Goal: Task Accomplishment & Management: Manage account settings

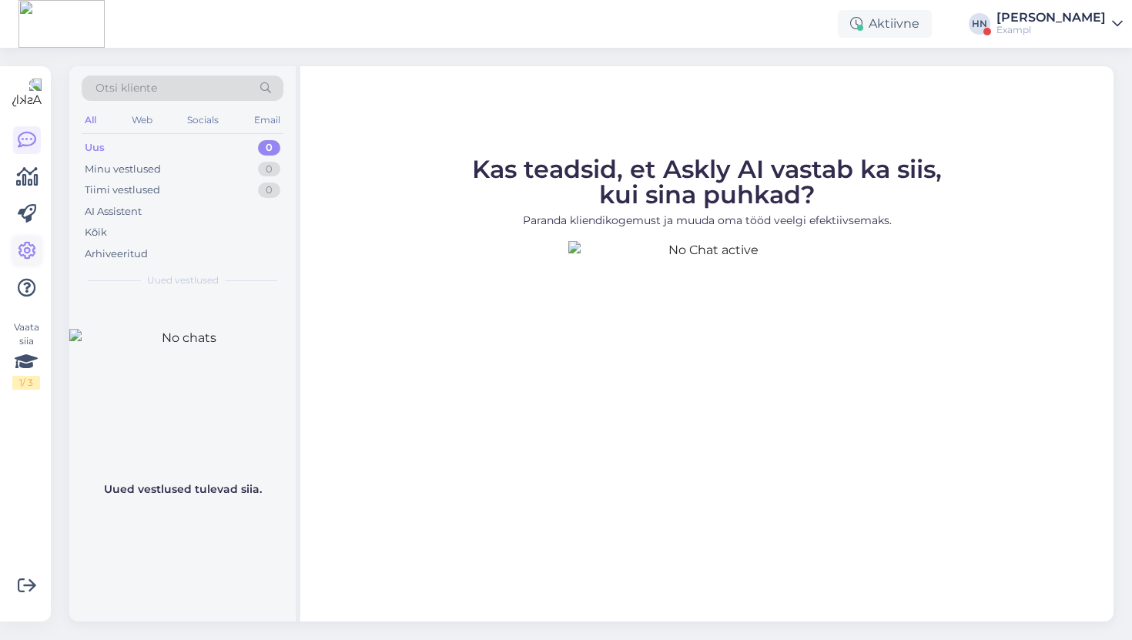
click at [25, 256] on icon at bounding box center [27, 251] width 18 height 18
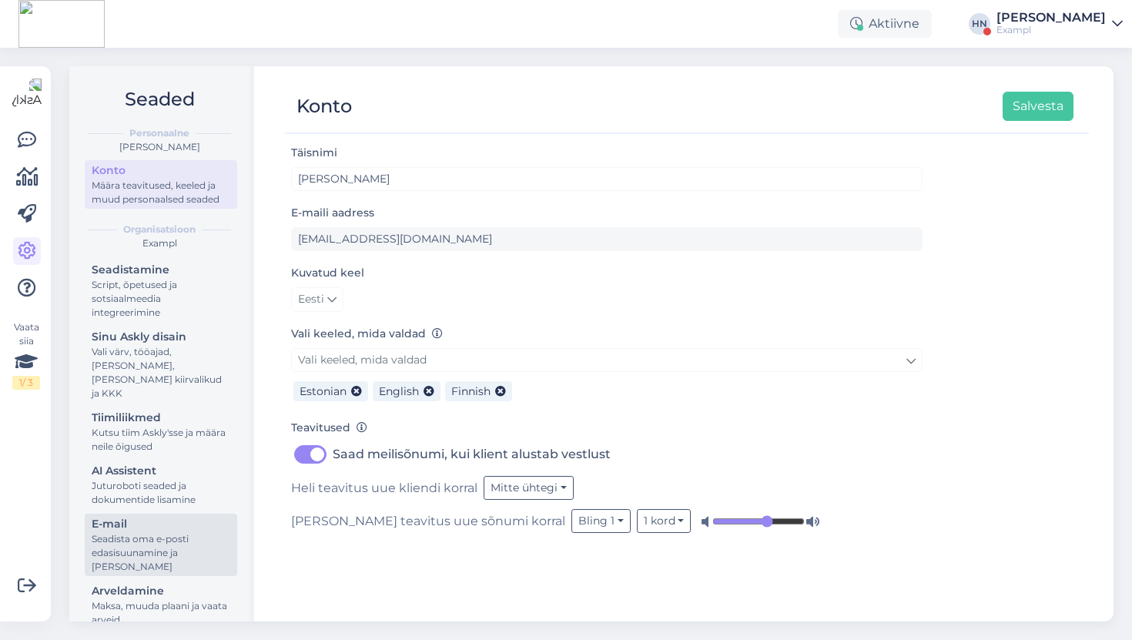
click at [143, 514] on link "E-mail Seadista oma e-posti edasisuunamine ja lisa domeenid" at bounding box center [161, 545] width 152 height 62
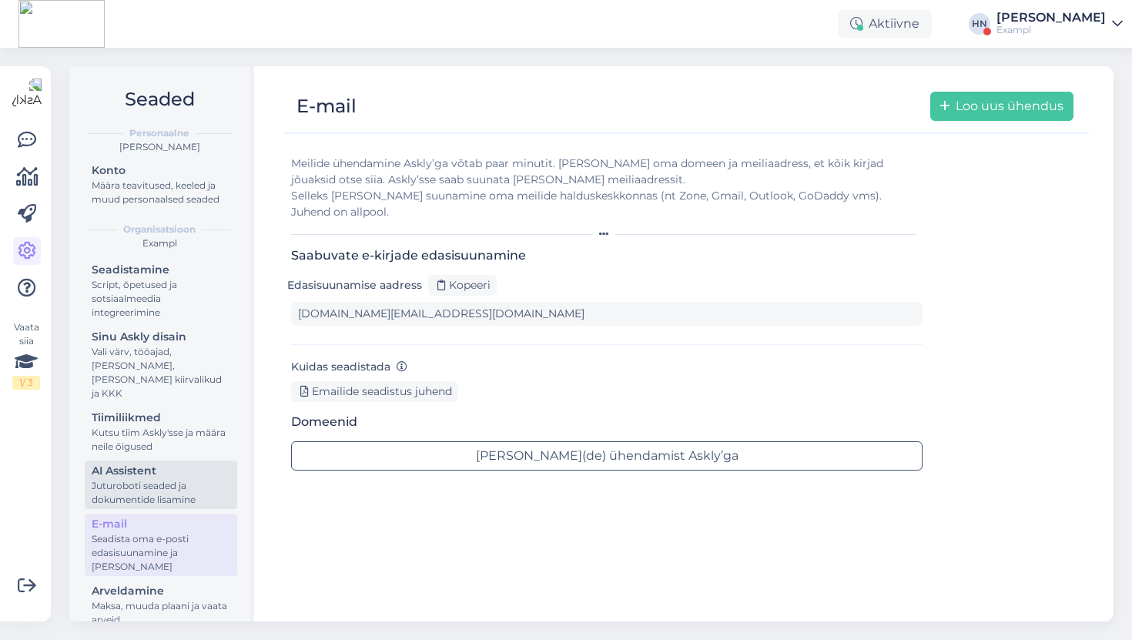
click at [148, 479] on div "Juturoboti seaded ja dokumentide lisamine" at bounding box center [161, 493] width 139 height 28
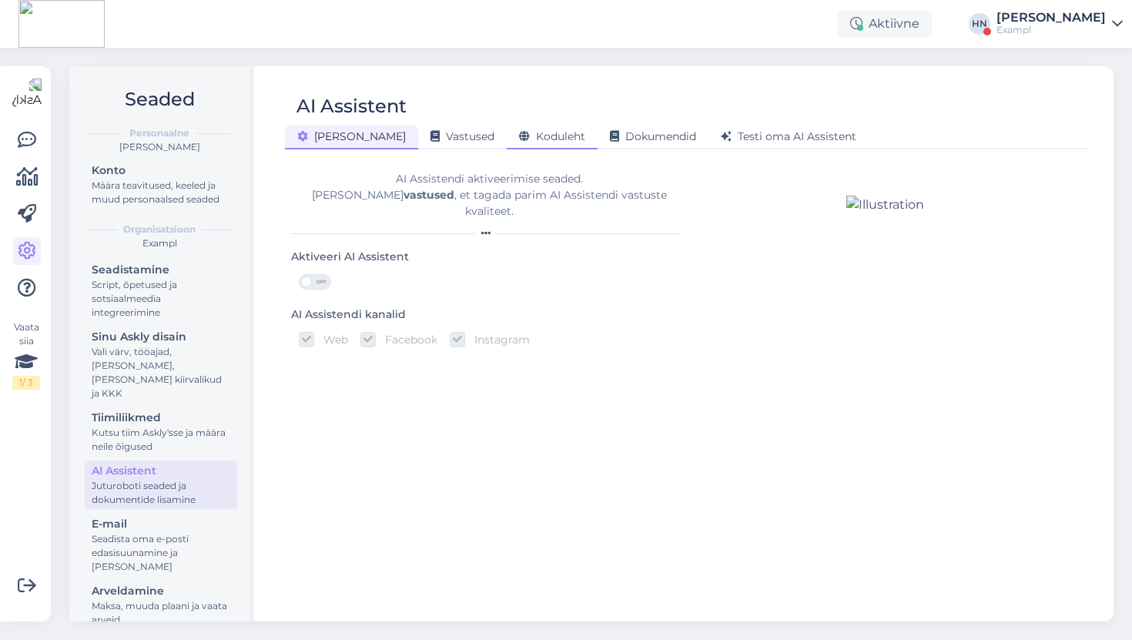
click at [519, 139] on span "Koduleht" at bounding box center [552, 136] width 66 height 14
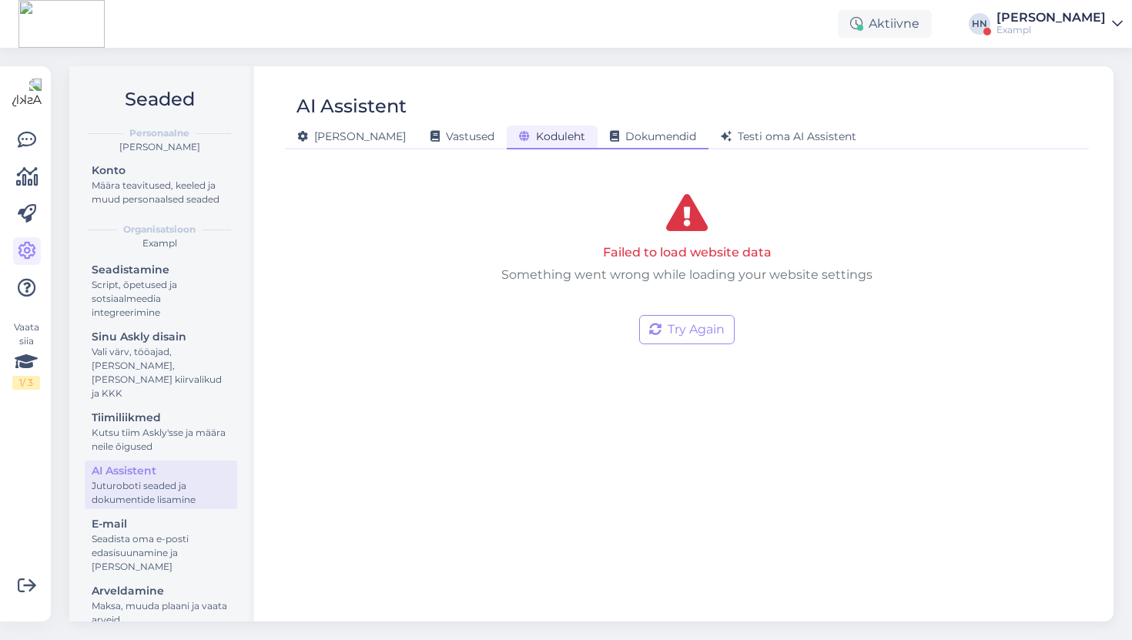
click at [610, 142] on span "Dokumendid" at bounding box center [653, 136] width 86 height 14
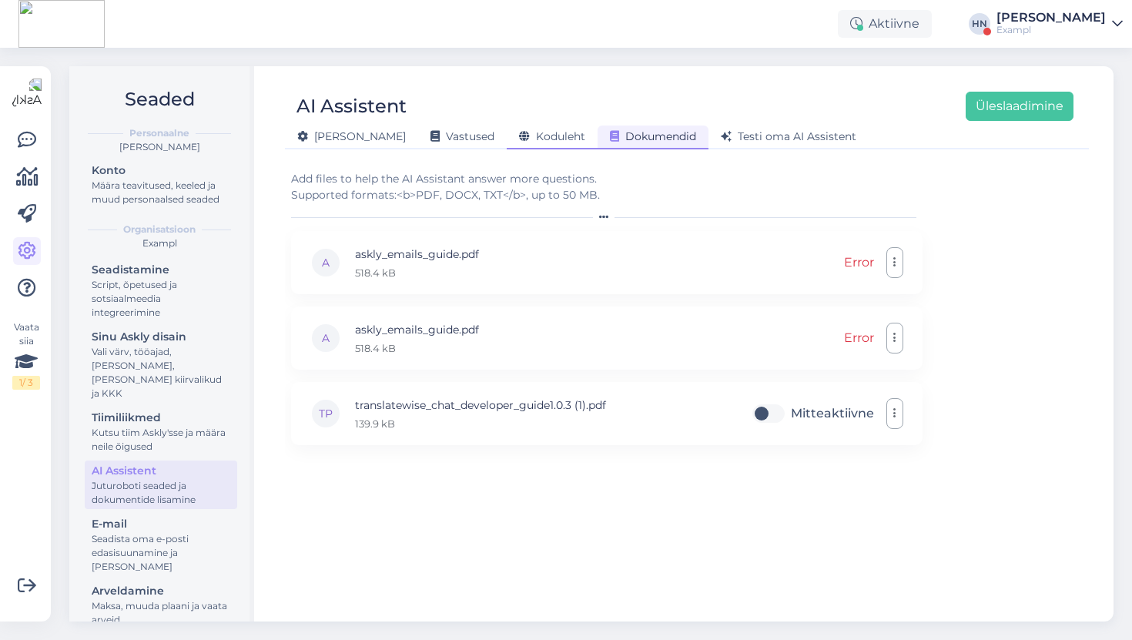
click at [519, 137] on span "Koduleht" at bounding box center [552, 136] width 66 height 14
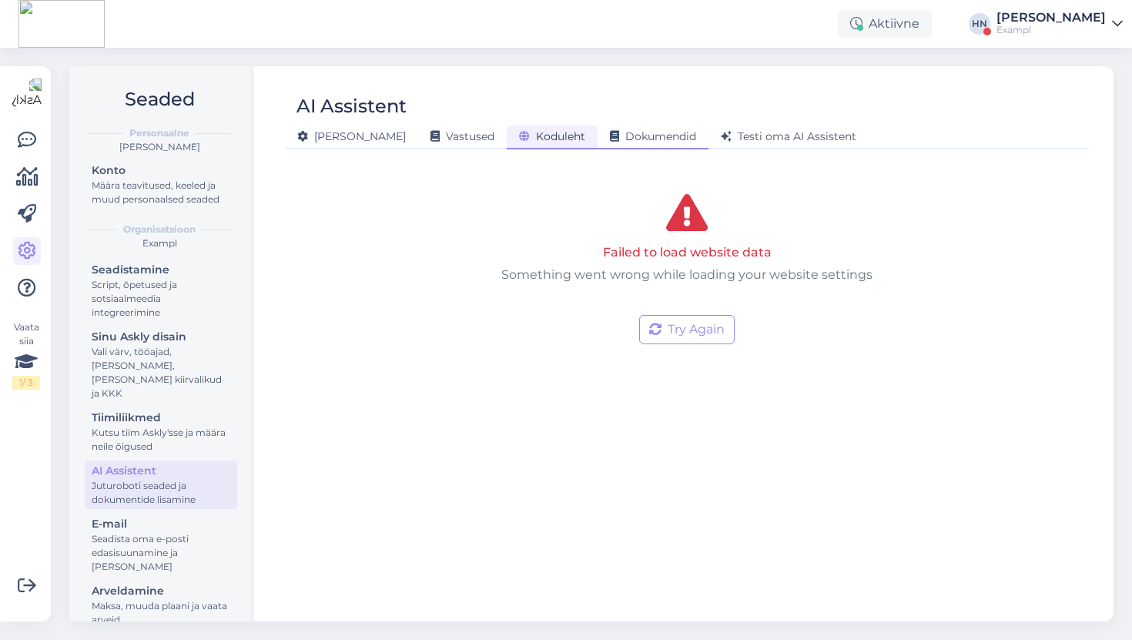
click at [597, 143] on div "Dokumendid" at bounding box center [652, 138] width 111 height 24
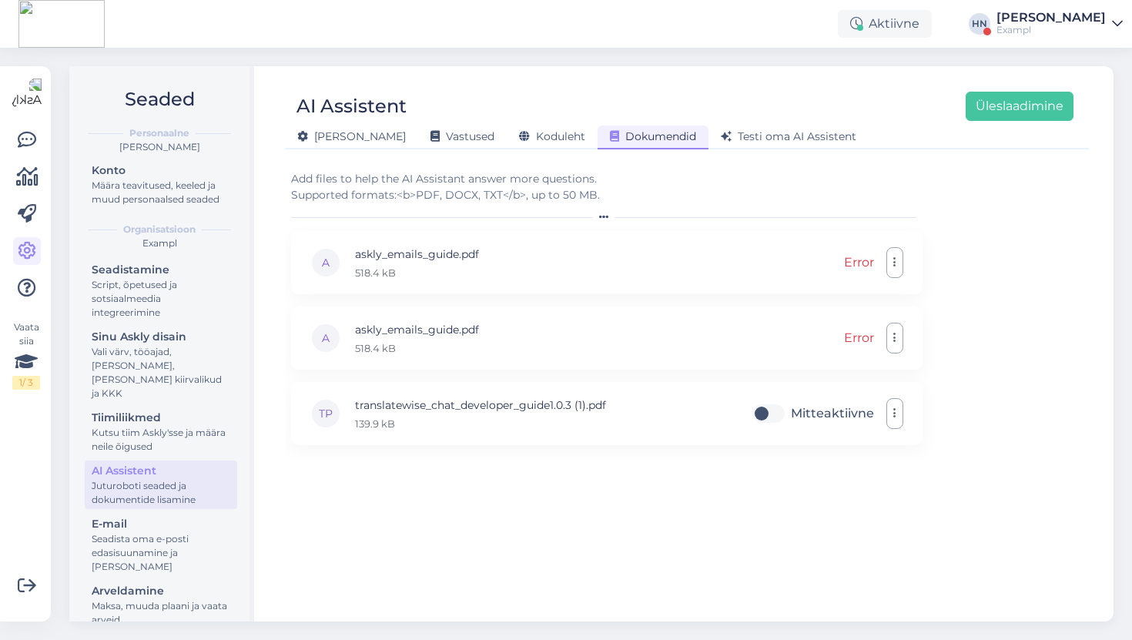
click at [597, 148] on div "Dokumendid" at bounding box center [652, 138] width 111 height 24
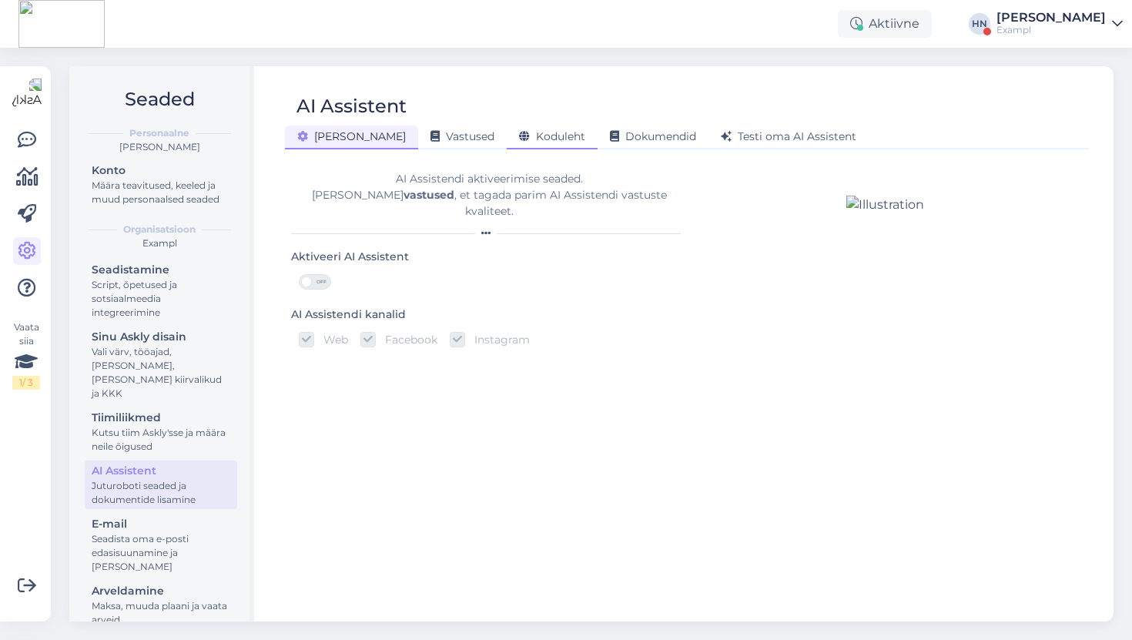
click at [507, 145] on div "Koduleht" at bounding box center [552, 138] width 91 height 24
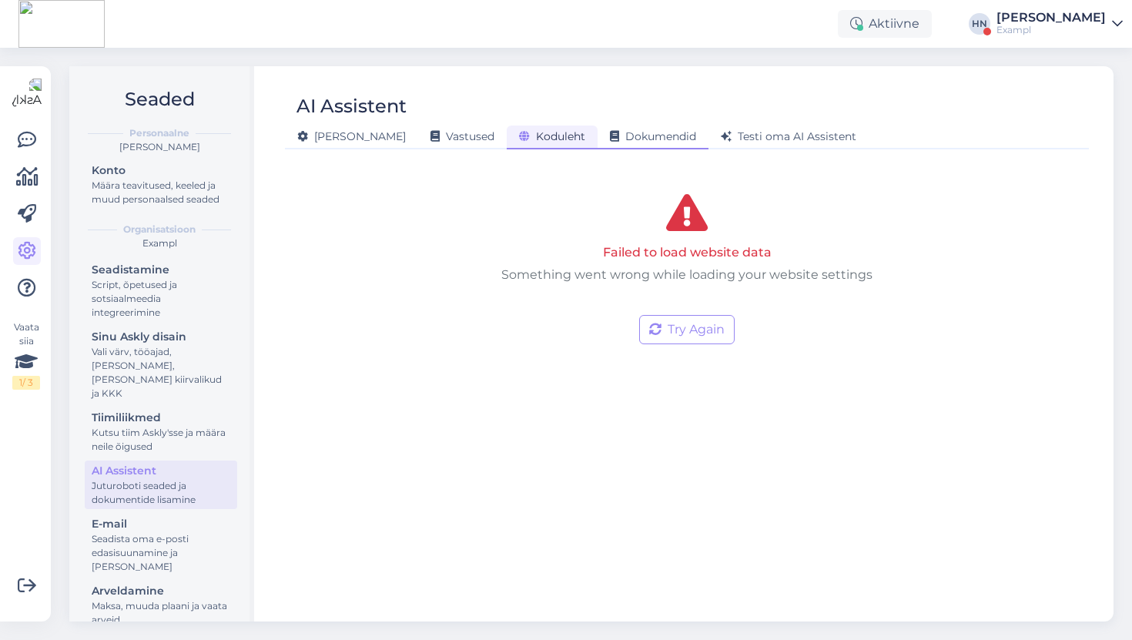
click at [597, 149] on div "Dokumendid" at bounding box center [652, 138] width 111 height 24
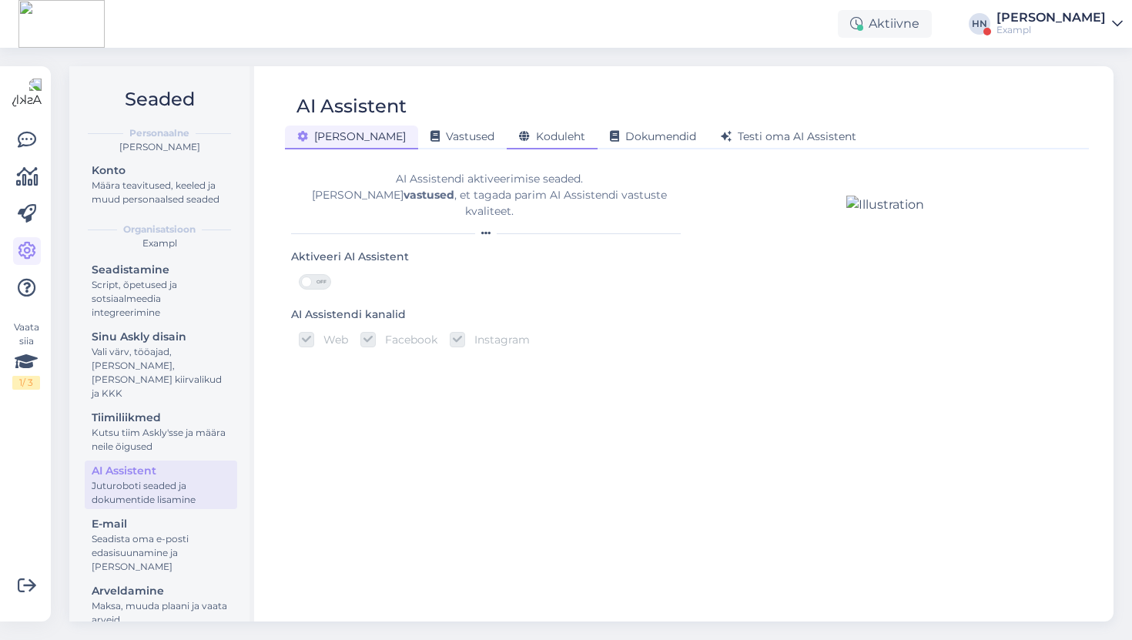
click at [520, 126] on div "Koduleht" at bounding box center [552, 138] width 91 height 24
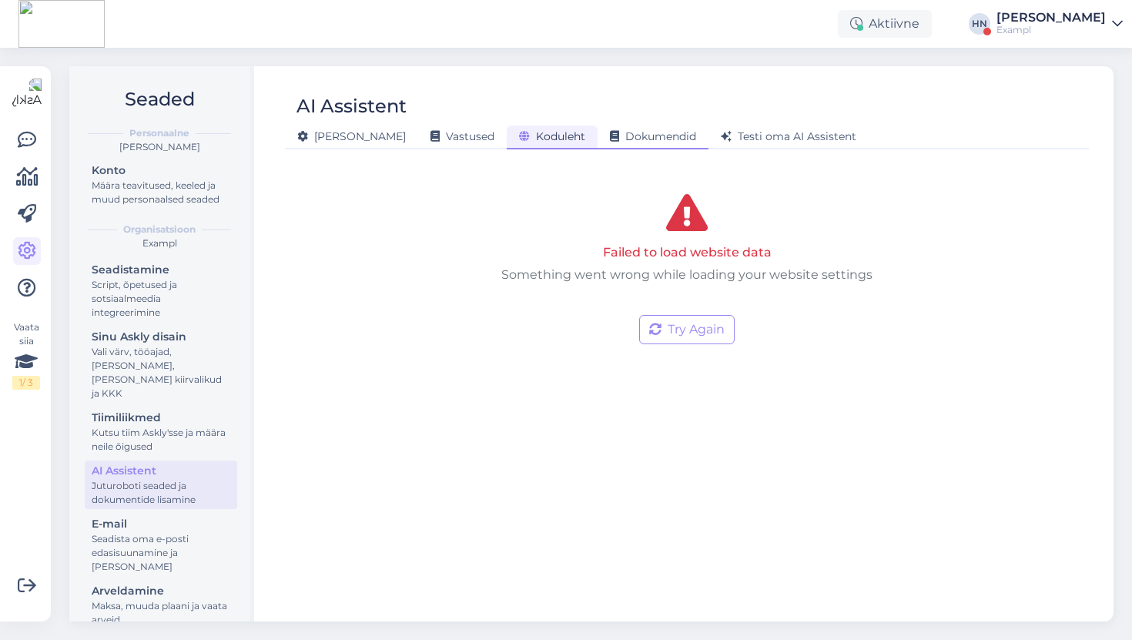
click at [614, 132] on span "Dokumendid" at bounding box center [653, 136] width 86 height 14
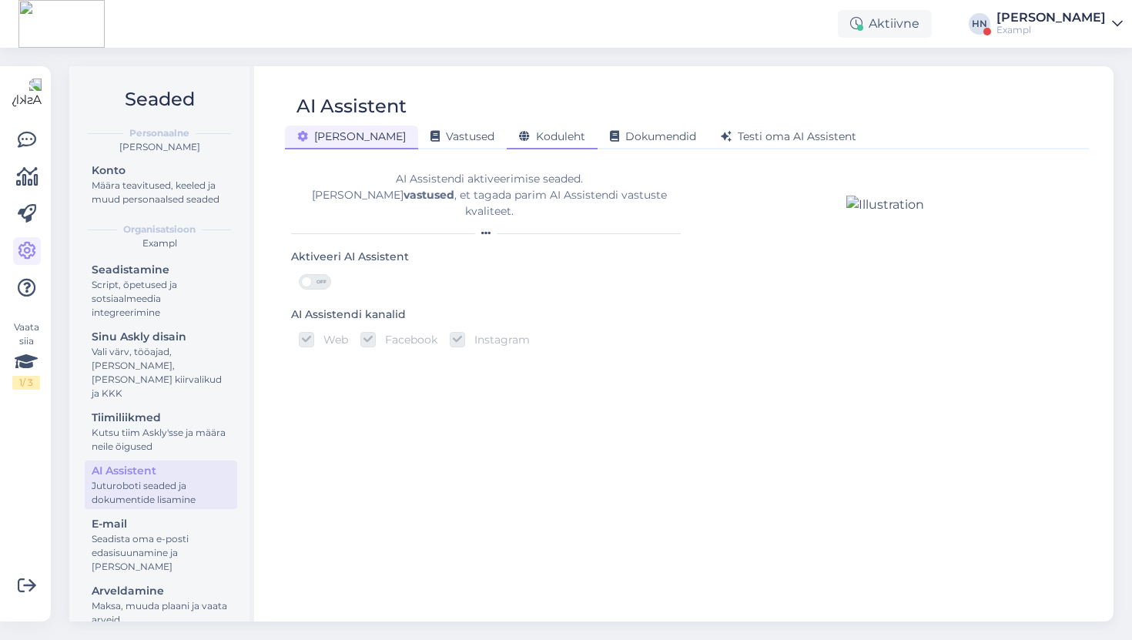
click at [519, 139] on span "Koduleht" at bounding box center [552, 136] width 66 height 14
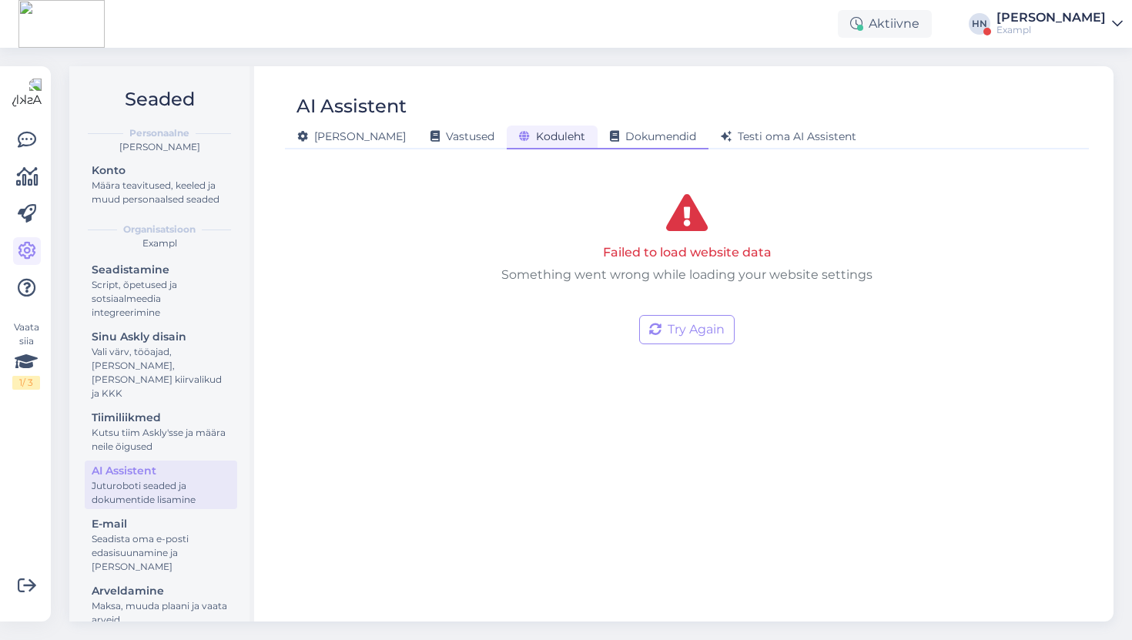
click at [610, 141] on span "Dokumendid" at bounding box center [653, 136] width 86 height 14
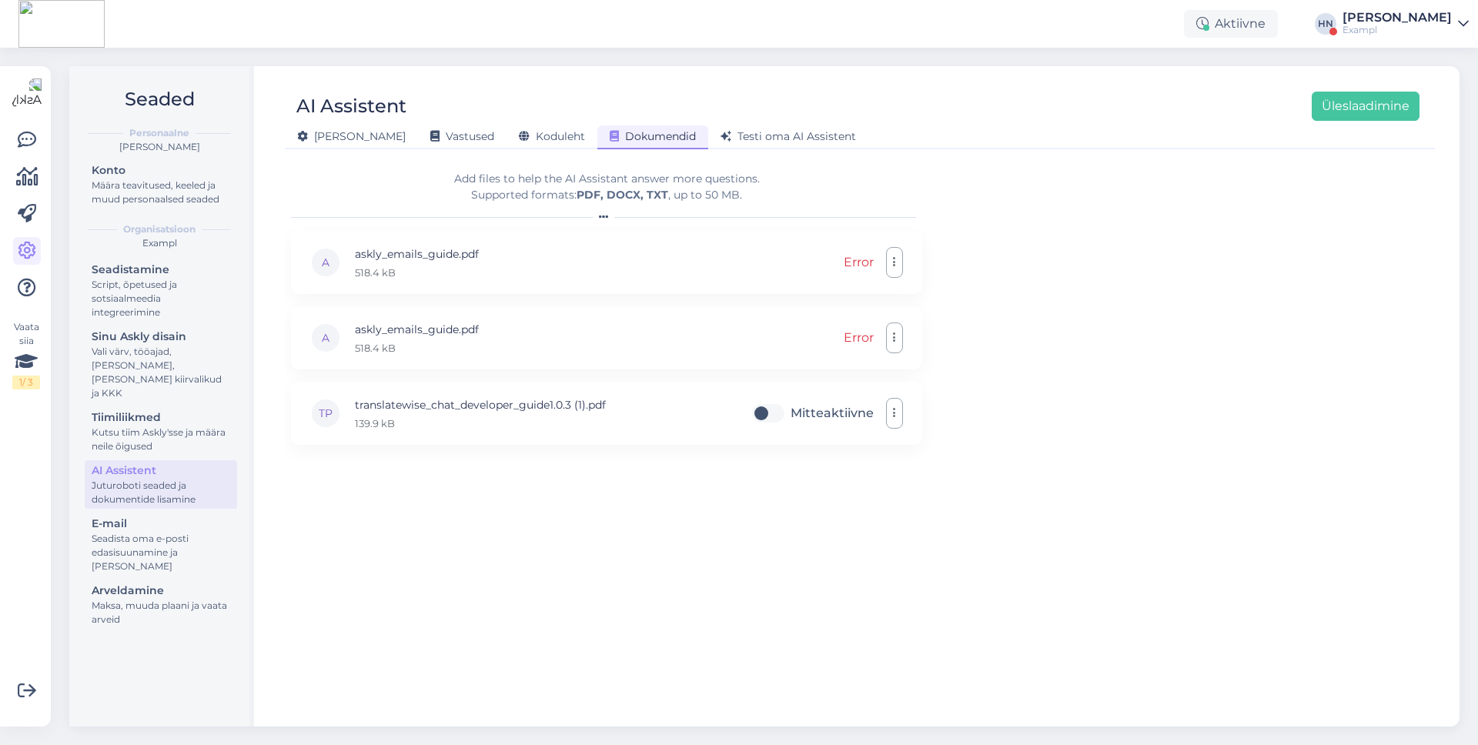
click at [830, 176] on div "Add files to help the AI Assistant answer more questions. Supported formats: PD…" at bounding box center [606, 187] width 631 height 32
click at [524, 179] on div "Add files to help the AI Assistant answer more questions. Supported formats: PD…" at bounding box center [606, 187] width 631 height 32
click at [594, 188] on b "PDF, DOCX, TXT" at bounding box center [623, 195] width 92 height 14
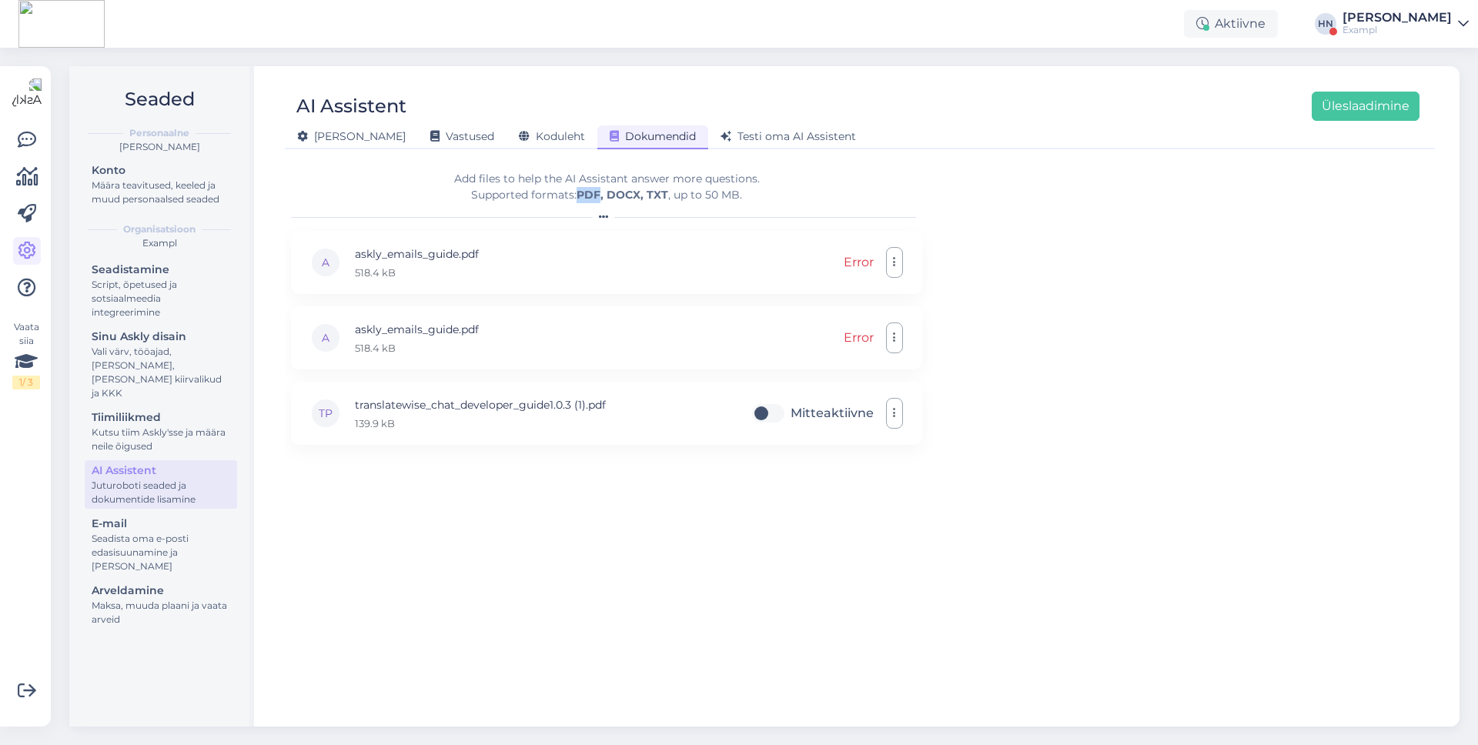
click at [594, 188] on b "PDF, DOCX, TXT" at bounding box center [623, 195] width 92 height 14
click at [1131, 100] on button "Üleslaadimine" at bounding box center [1366, 106] width 108 height 29
click at [895, 183] on div "Add files to help the AI Assistant answer more questions. Supported formats: PD…" at bounding box center [606, 187] width 631 height 32
click at [699, 187] on div "Add files to help the AI Assistant answer more questions. Supported formats: PD…" at bounding box center [606, 187] width 631 height 32
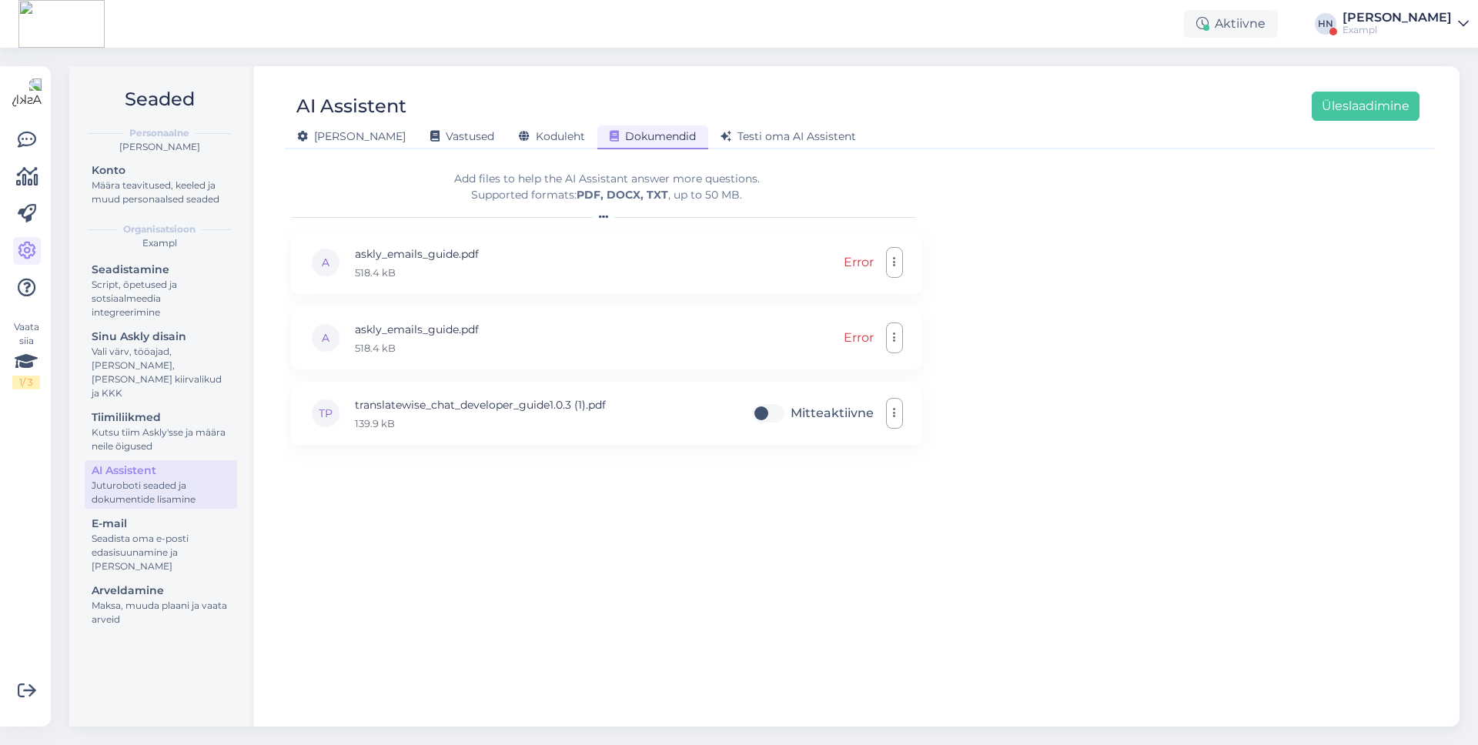
click at [699, 187] on div "Add files to help the AI Assistant answer more questions. Supported formats: PD…" at bounding box center [606, 187] width 631 height 32
click at [703, 189] on div "Add files to help the AI Assistant answer more questions. Supported formats: PD…" at bounding box center [606, 187] width 631 height 32
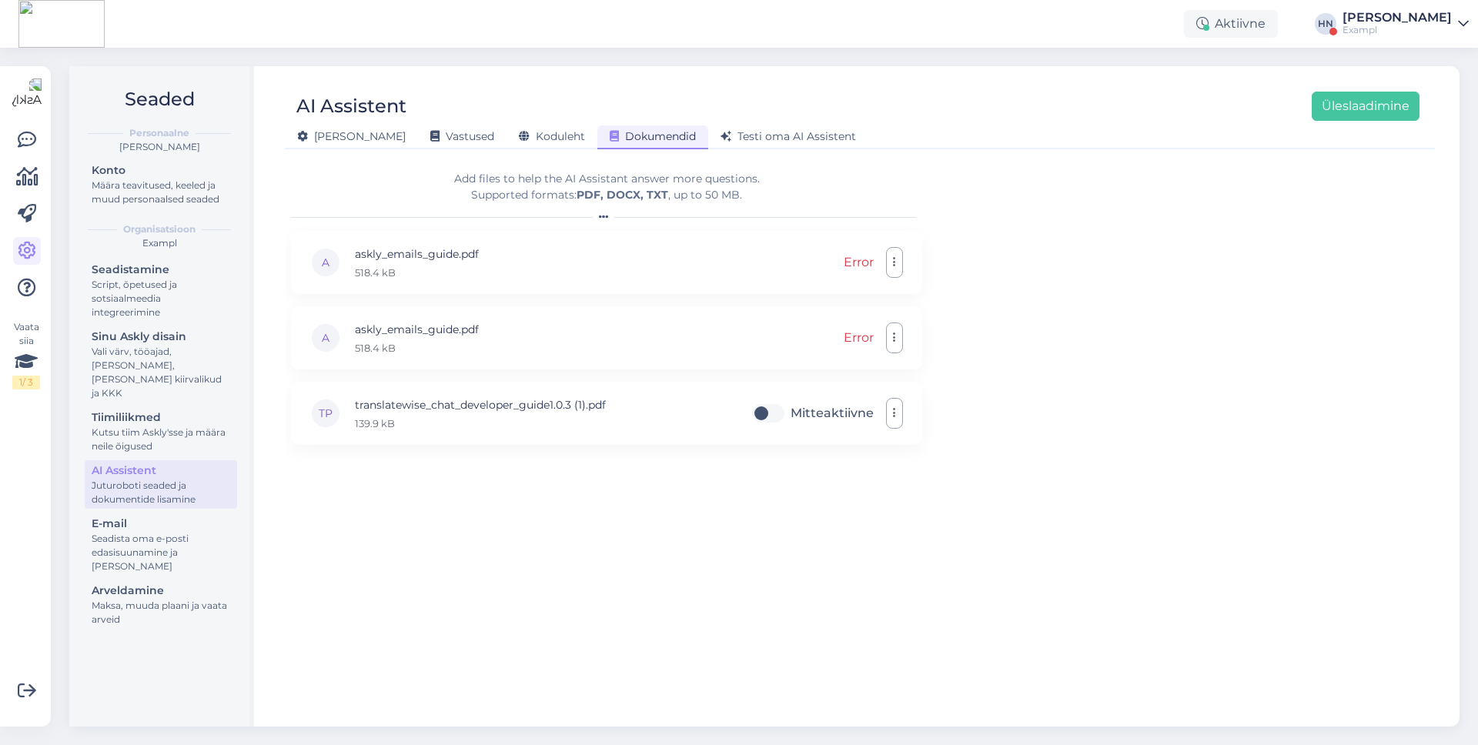
click at [703, 189] on div "Add files to help the AI Assistant answer more questions. Supported formats: PD…" at bounding box center [606, 187] width 631 height 32
click at [698, 183] on div "Add files to help the AI Assistant answer more questions. Supported formats: PD…" at bounding box center [606, 187] width 631 height 32
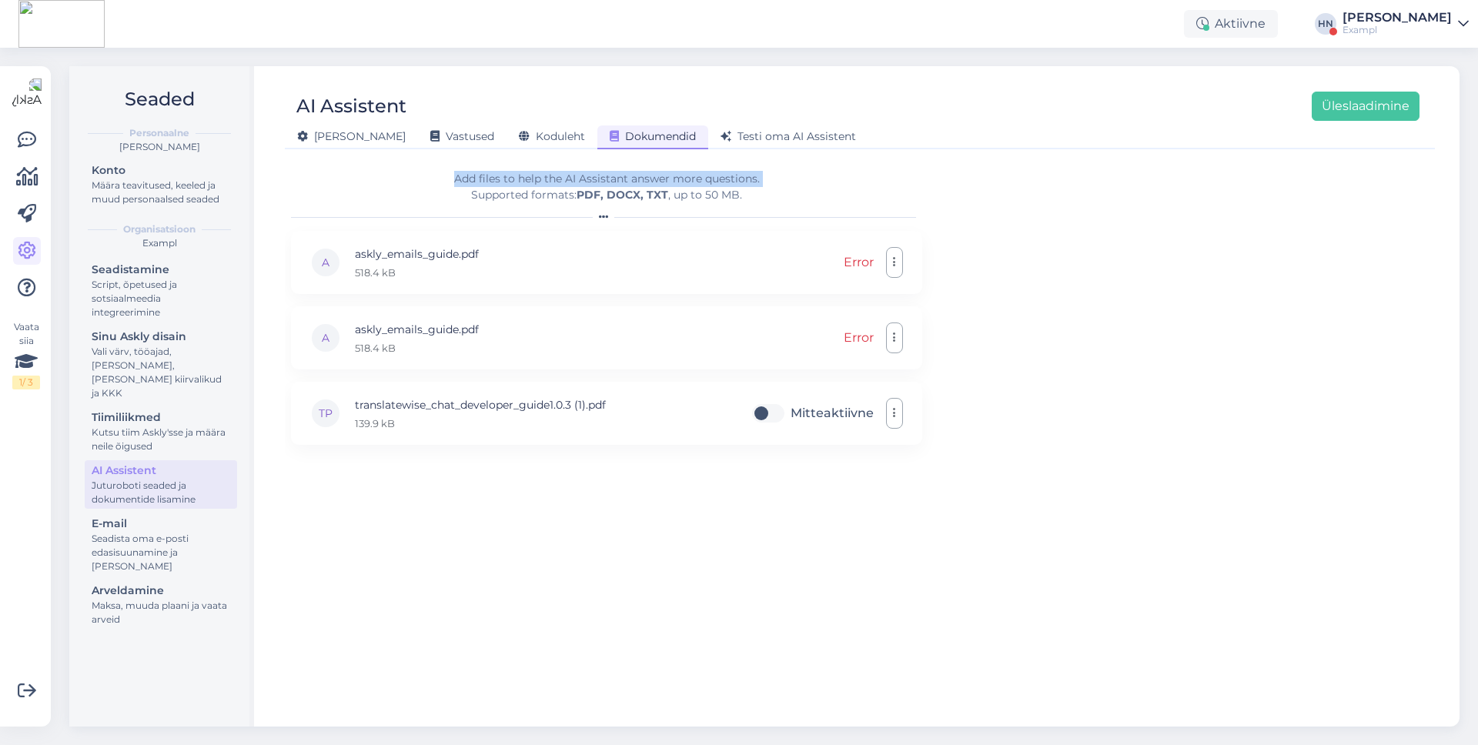
click at [698, 183] on div "Add files to help the AI Assistant answer more questions. Supported formats: PD…" at bounding box center [606, 187] width 631 height 32
click at [671, 188] on div "Add files to help the AI Assistant answer more questions. Supported formats: PD…" at bounding box center [606, 187] width 631 height 32
click at [507, 143] on div "Koduleht" at bounding box center [552, 138] width 91 height 24
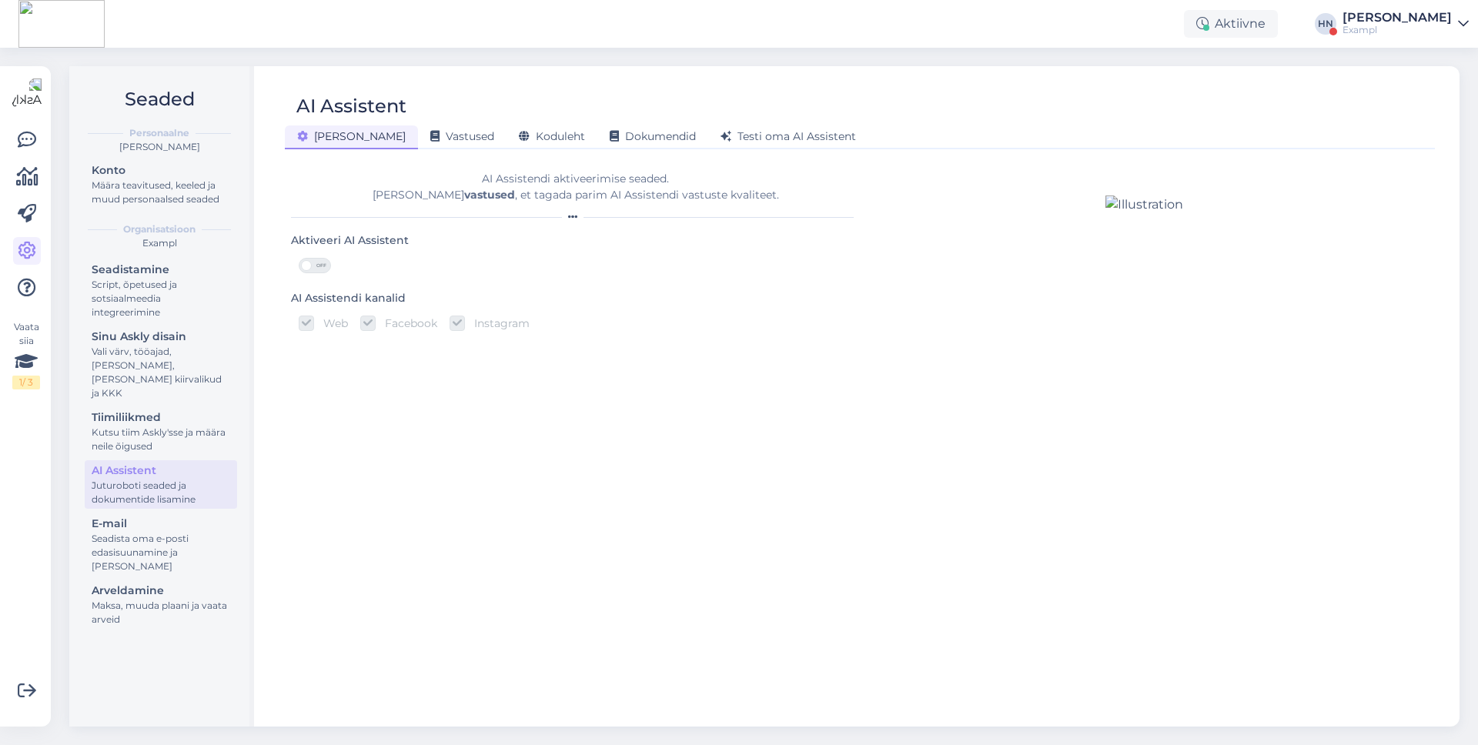
click at [520, 119] on div "AI Assistent" at bounding box center [852, 106] width 1135 height 29
click at [597, 126] on div "Dokumendid" at bounding box center [652, 138] width 111 height 24
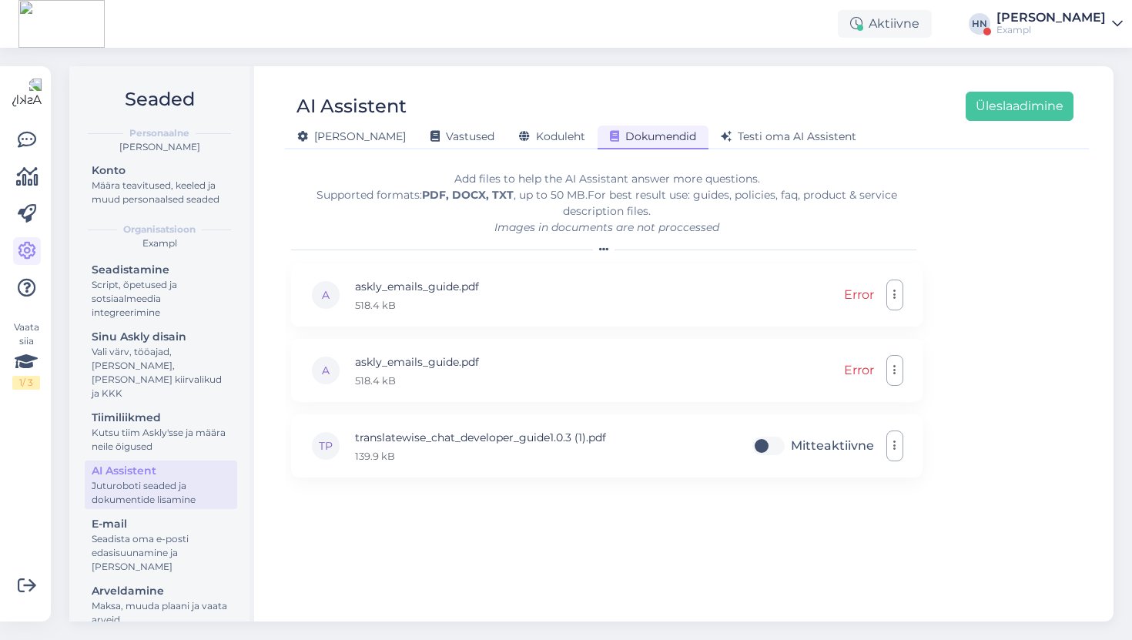
click at [664, 151] on div "AI Assistent Üleslaadimine Üldine Vastused Koduleht Dokumendid Testi oma AI Ass…" at bounding box center [686, 343] width 853 height 555
click at [637, 187] on div "Add files to help the AI Assistant answer more questions. Supported formats: PD…" at bounding box center [606, 203] width 631 height 65
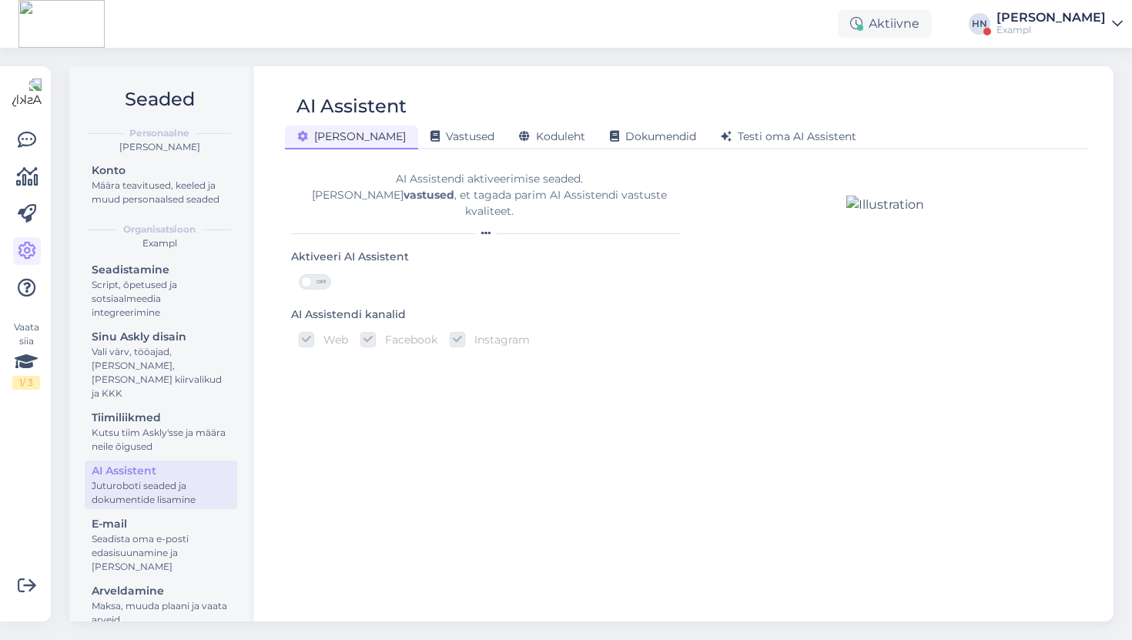
click at [562, 150] on div "AI Assistent Üldine Vastused Koduleht Dokumendid Testi oma AI Assistent AI Assi…" at bounding box center [686, 343] width 853 height 555
click at [497, 125] on div "Üldine Vastused Koduleht Dokumendid Testi oma AI Assistent" at bounding box center [679, 134] width 788 height 27
click at [519, 129] on span "Koduleht" at bounding box center [552, 136] width 66 height 14
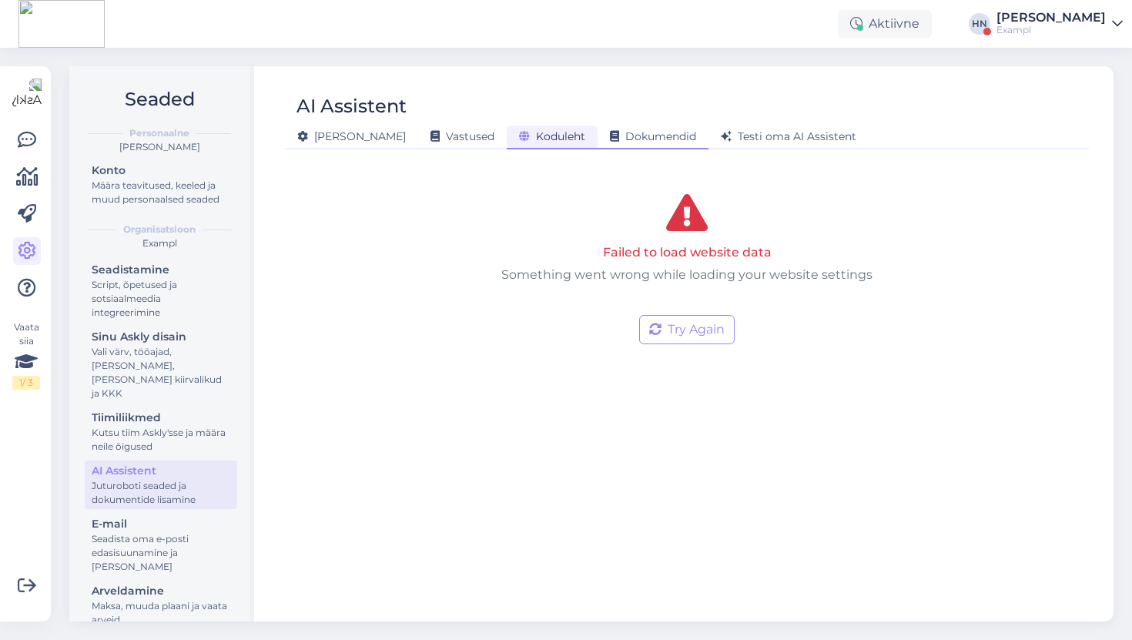
click at [610, 134] on span "Dokumendid" at bounding box center [653, 136] width 86 height 14
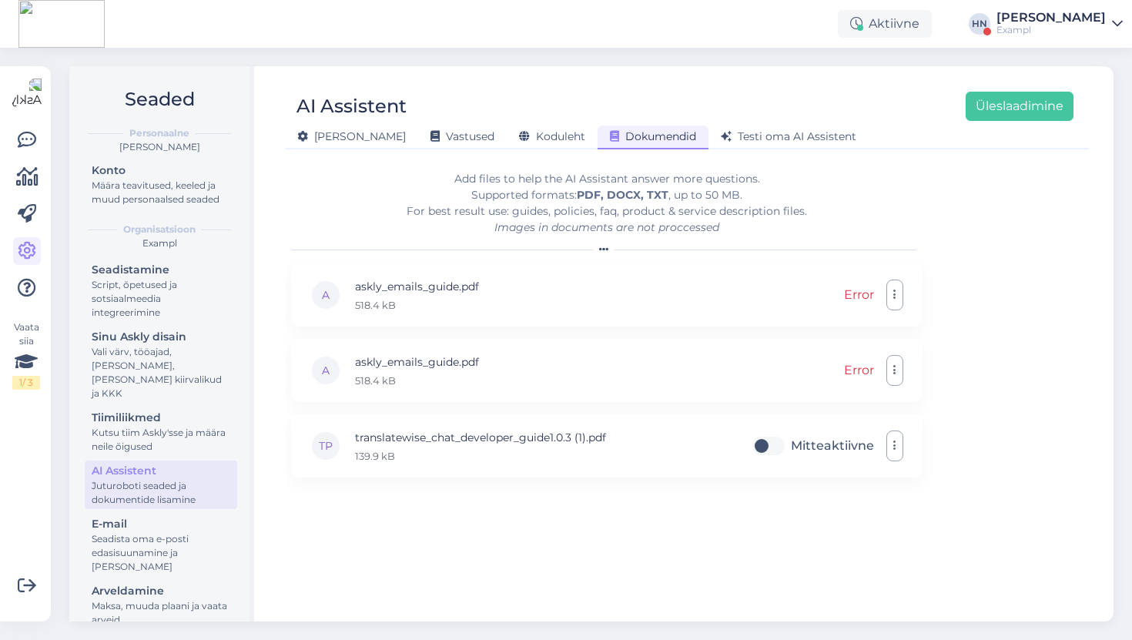
click at [457, 233] on div "Add files to help the AI Assistant answer more questions. Supported formats: PD…" at bounding box center [606, 203] width 631 height 65
click at [367, 245] on div at bounding box center [606, 249] width 631 height 9
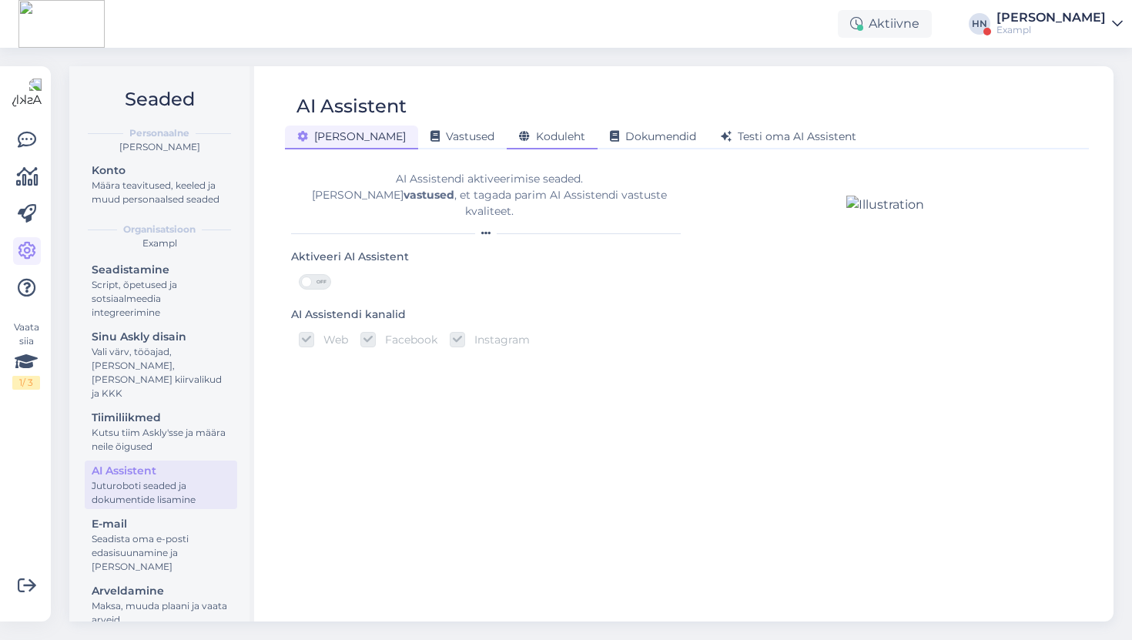
click at [519, 135] on span "Koduleht" at bounding box center [552, 136] width 66 height 14
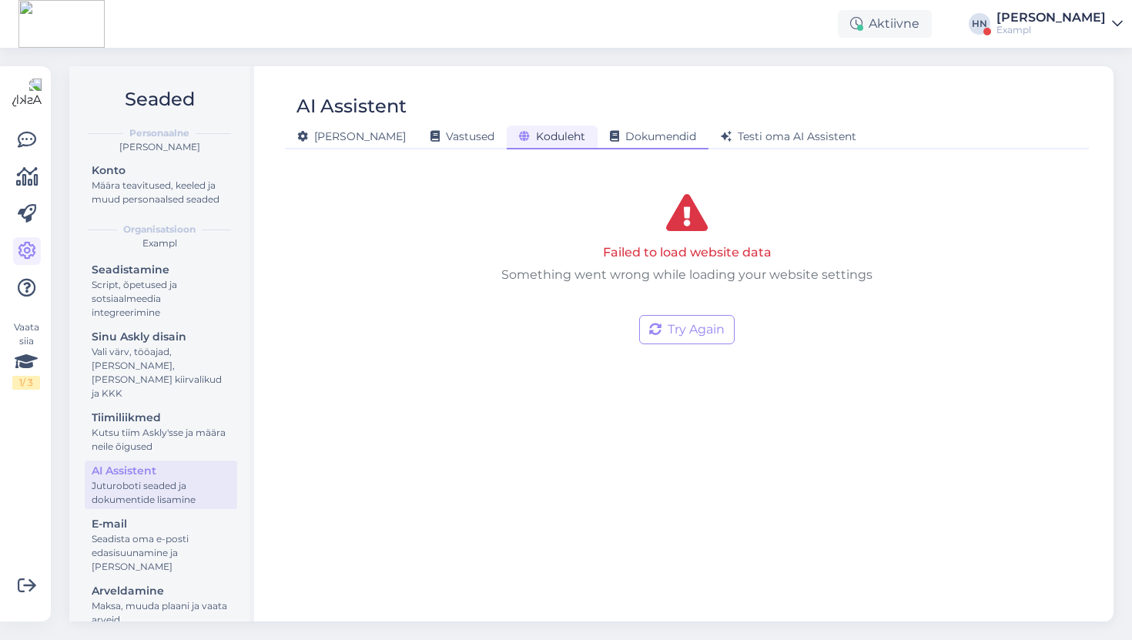
click at [610, 135] on span "Dokumendid" at bounding box center [653, 136] width 86 height 14
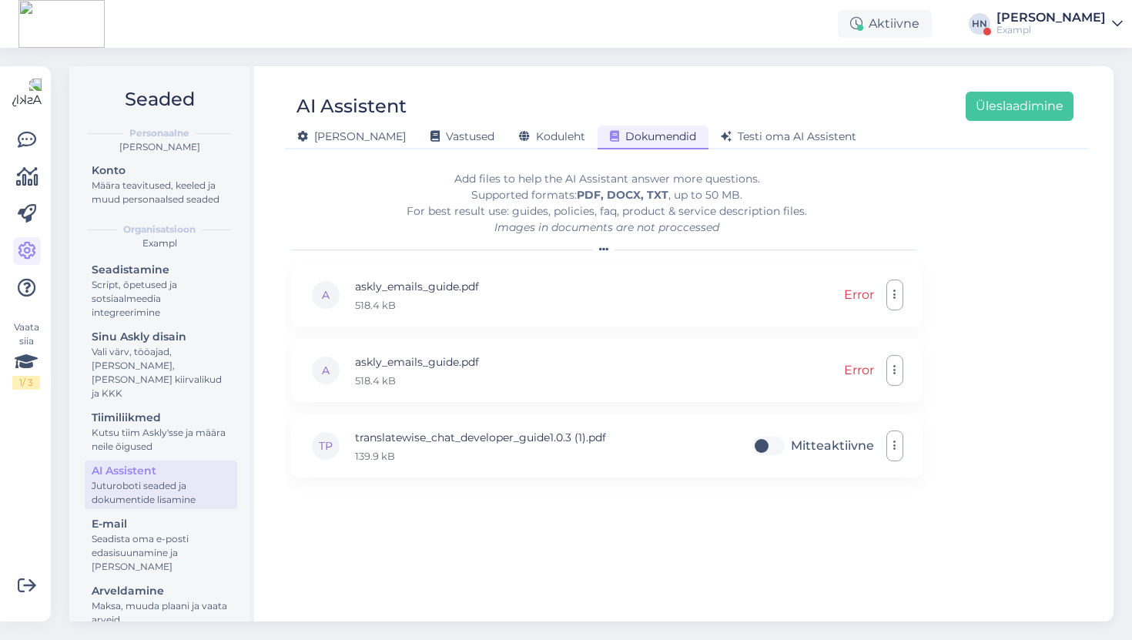
click at [443, 171] on div "Add files to help the AI Assistant answer more questions. Supported formats: PD…" at bounding box center [606, 203] width 631 height 65
click at [427, 143] on div "Vastused" at bounding box center [462, 138] width 89 height 24
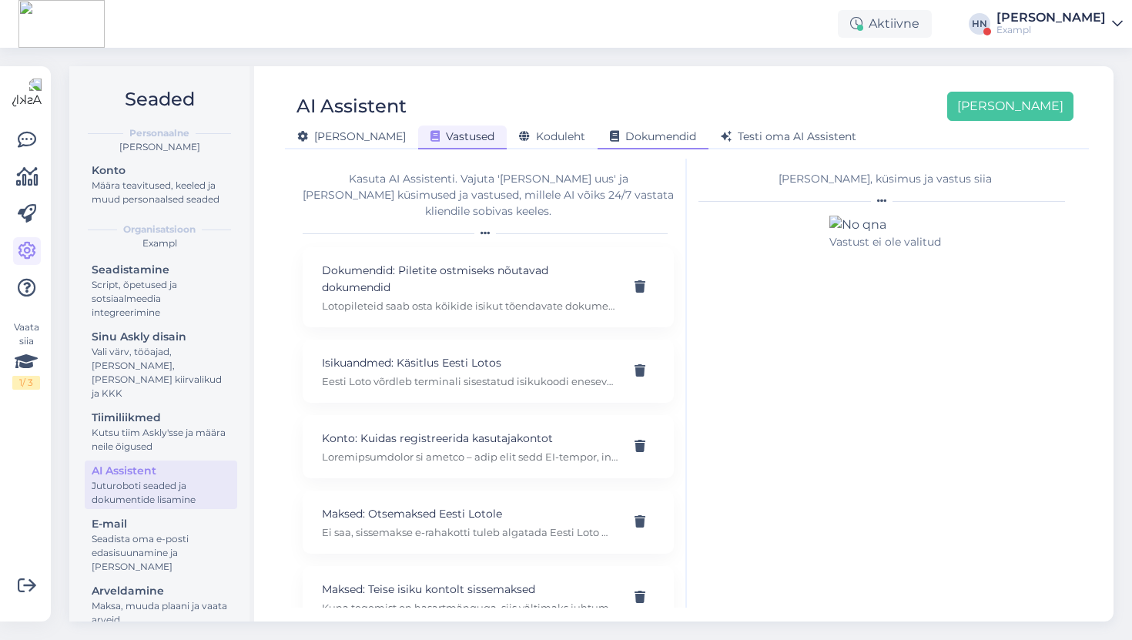
click at [597, 147] on div "Dokumendid" at bounding box center [652, 138] width 111 height 24
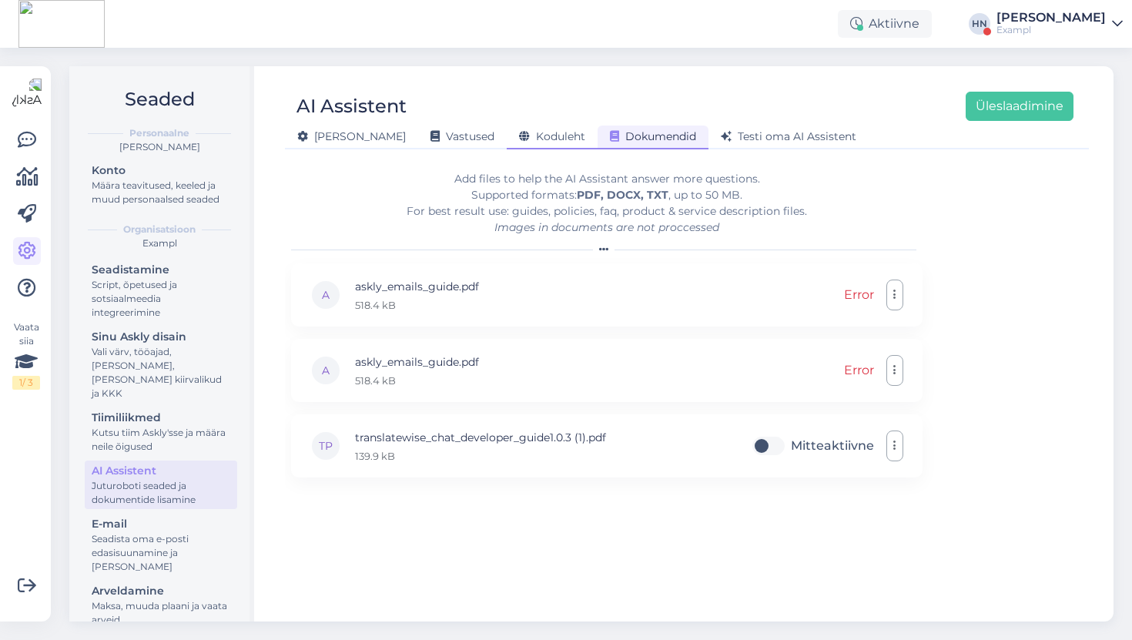
click at [537, 146] on div "Koduleht" at bounding box center [552, 138] width 91 height 24
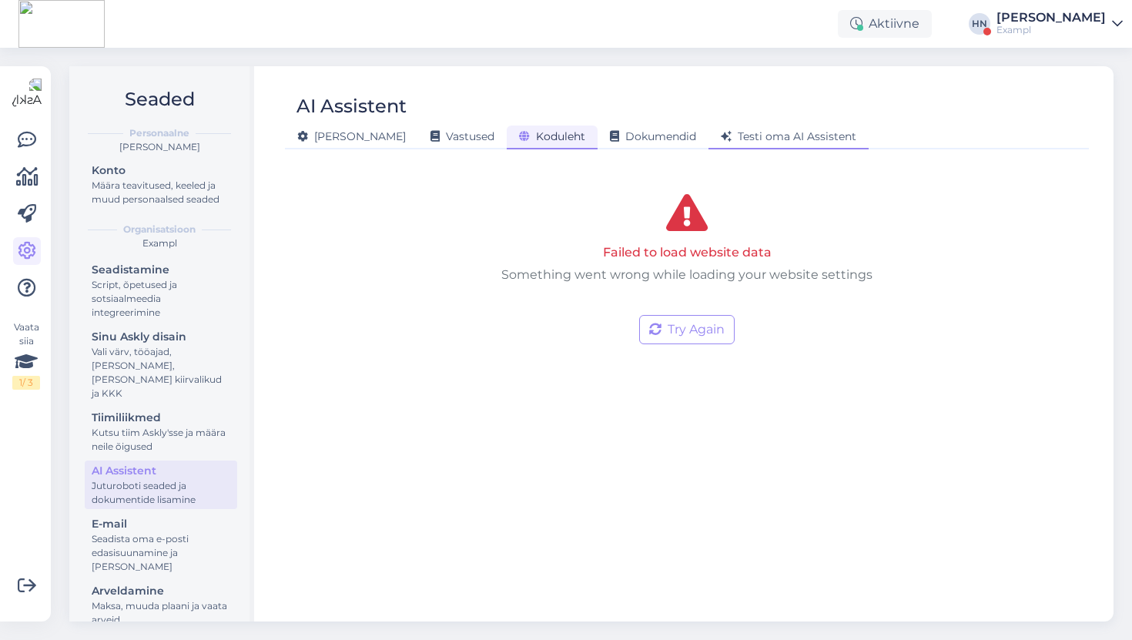
click at [708, 140] on div "Testi oma AI Assistent" at bounding box center [788, 138] width 160 height 24
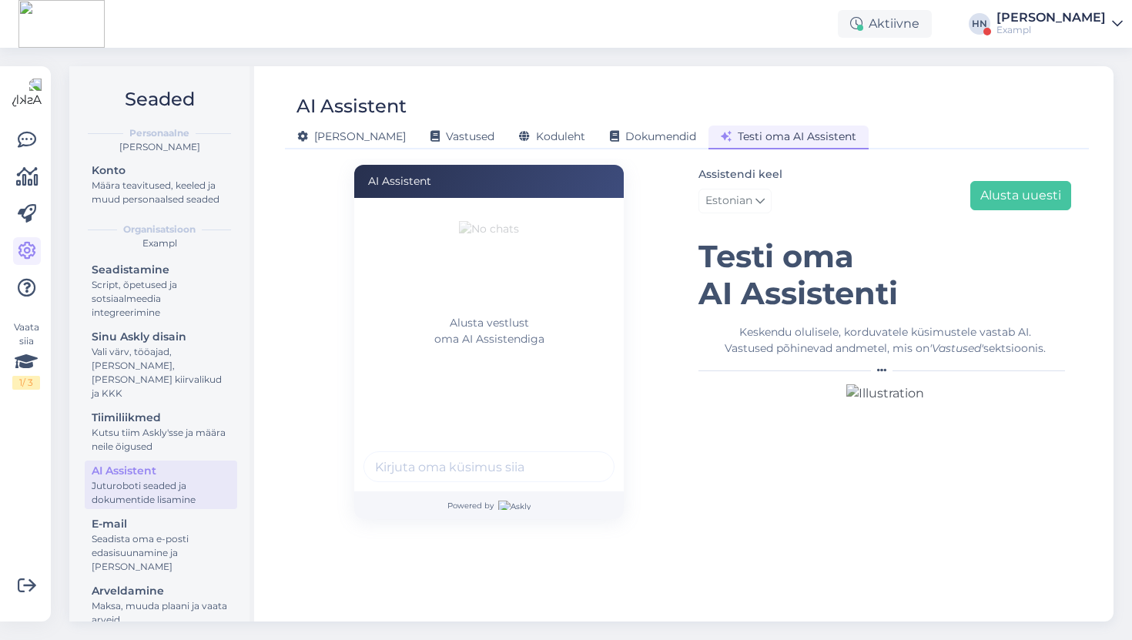
click at [539, 121] on div "[PERSON_NAME] Vastused Koduleht Dokumendid [PERSON_NAME] oma AI Assistent" at bounding box center [679, 134] width 788 height 27
click at [509, 145] on div "Koduleht" at bounding box center [552, 138] width 91 height 24
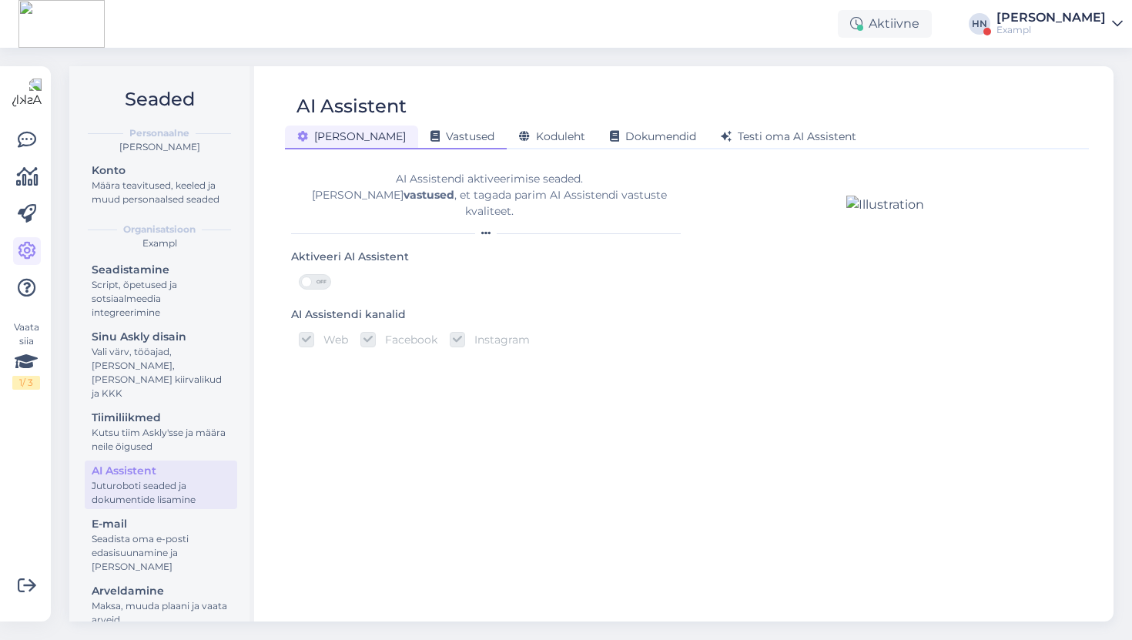
click at [426, 149] on div "Vastused" at bounding box center [462, 138] width 89 height 24
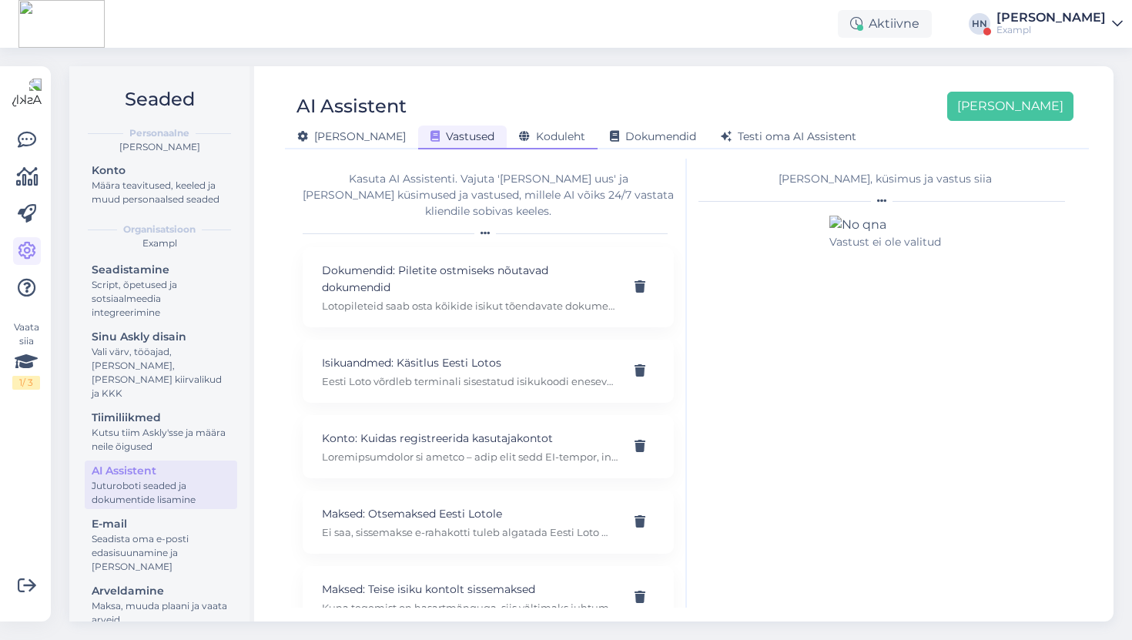
click at [507, 143] on div "Koduleht" at bounding box center [552, 138] width 91 height 24
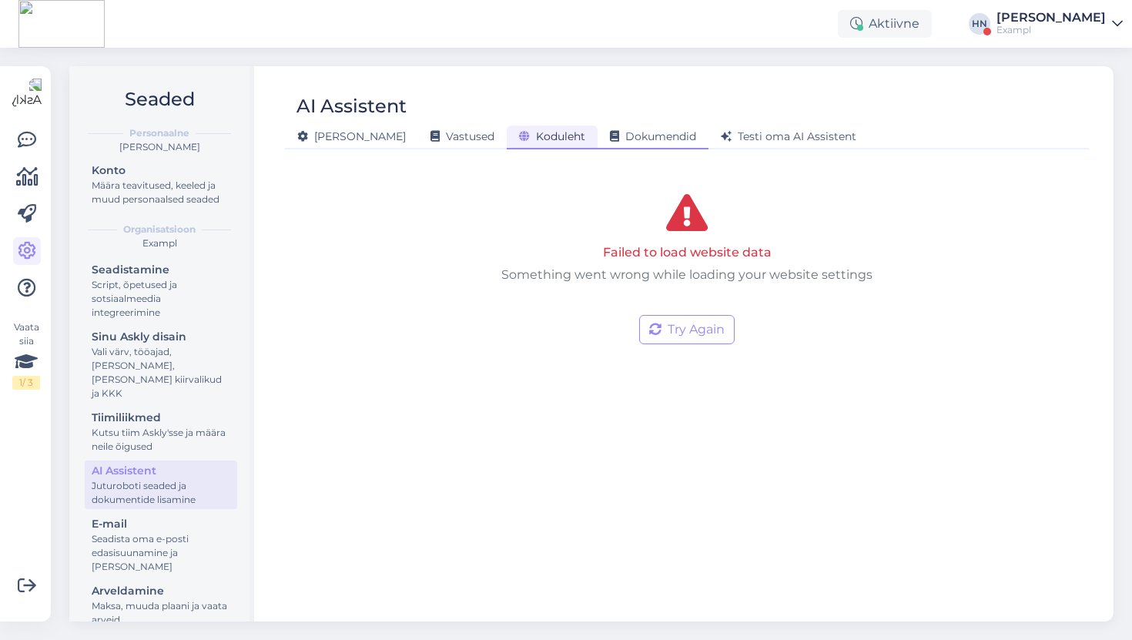
click at [610, 140] on span "Dokumendid" at bounding box center [653, 136] width 86 height 14
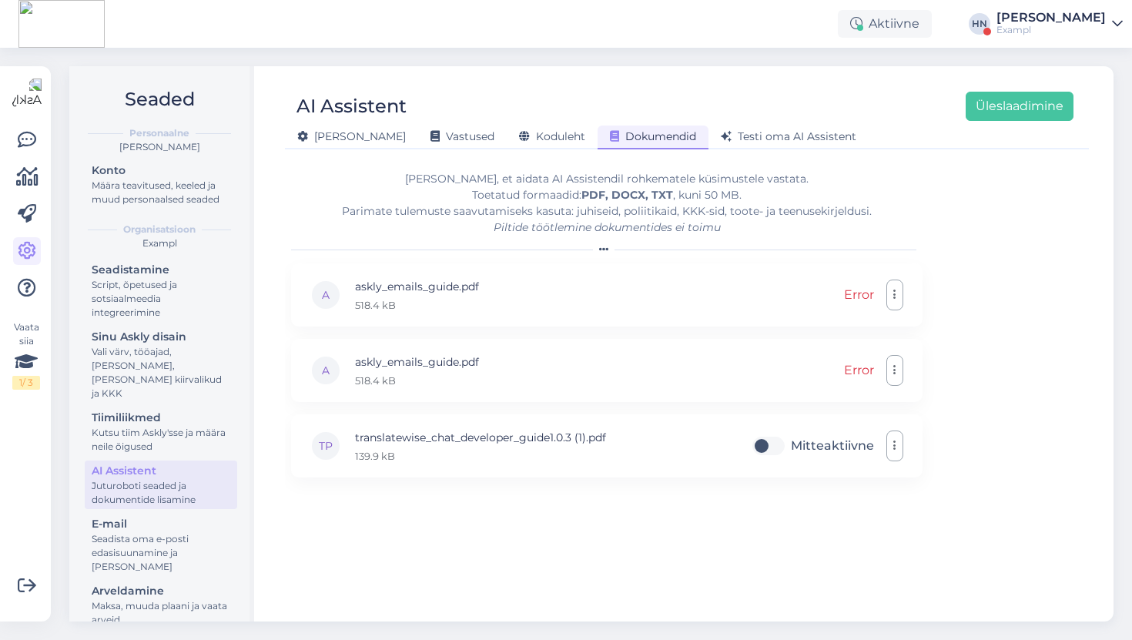
click at [641, 211] on div "[PERSON_NAME], et aidata AI Assistendil rohkematele küsimustele vastata. Toetat…" at bounding box center [606, 203] width 631 height 65
click at [705, 273] on div "A askly_emails_guide.pdf 518.4 kB Error" at bounding box center [606, 294] width 631 height 63
click at [715, 163] on form "[PERSON_NAME], et aidata AI Assistendil rohkematele küsimustele vastata. Toetat…" at bounding box center [606, 383] width 631 height 449
click at [721, 142] on span "Testi oma AI Assistent" at bounding box center [789, 136] width 136 height 14
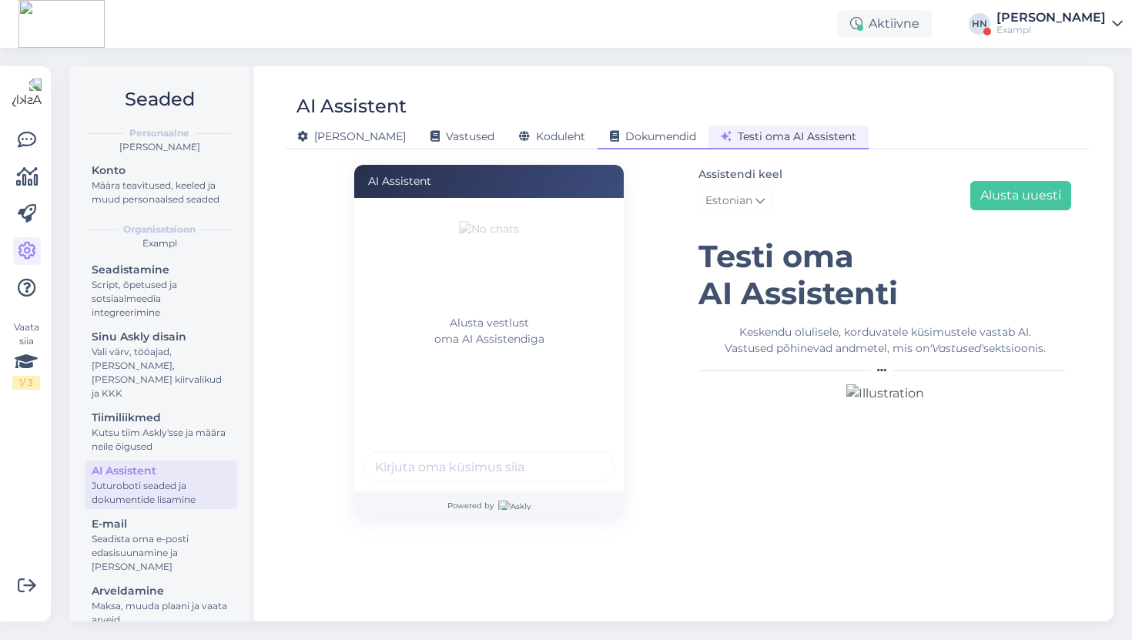
click at [640, 131] on span "Dokumendid" at bounding box center [653, 136] width 86 height 14
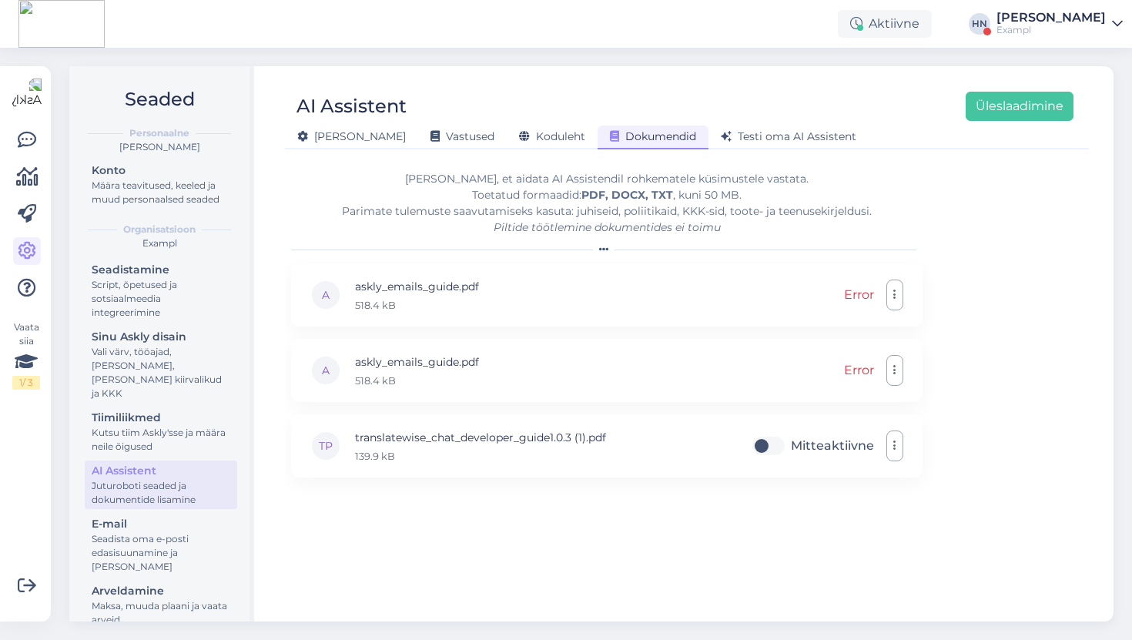
click at [537, 124] on div "[PERSON_NAME] Vastused Koduleht Dokumendid [PERSON_NAME] oma AI Assistent" at bounding box center [679, 134] width 788 height 27
click at [519, 132] on span "Koduleht" at bounding box center [552, 136] width 66 height 14
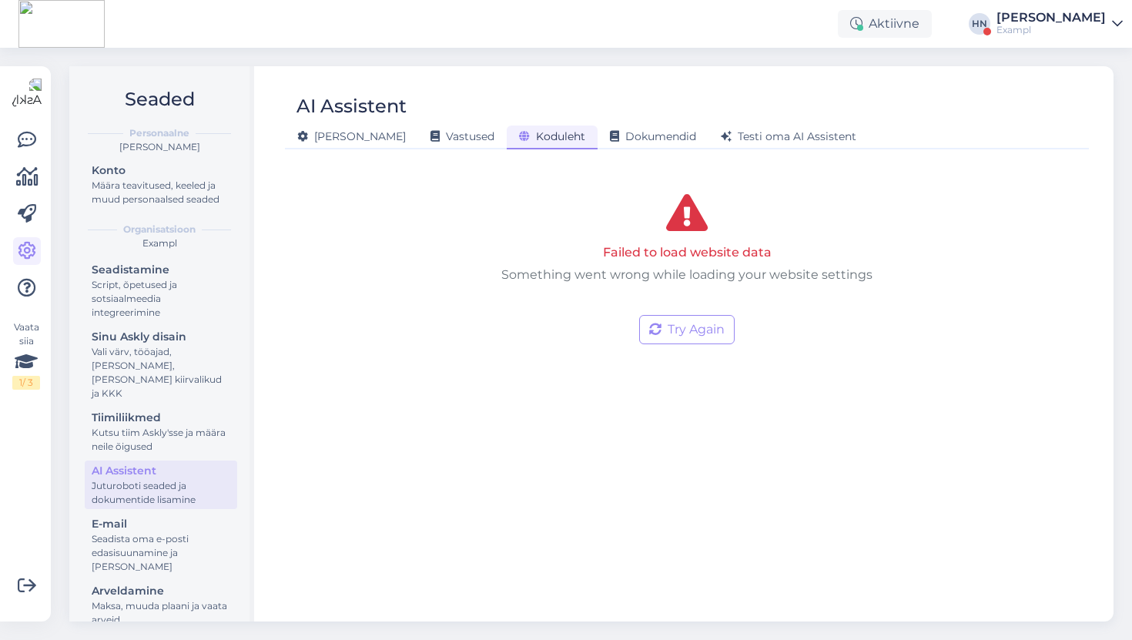
click at [404, 121] on div "[PERSON_NAME] Vastused Koduleht Dokumendid [PERSON_NAME] oma AI Assistent" at bounding box center [679, 134] width 788 height 27
click at [577, 121] on div "[PERSON_NAME] Vastused Koduleht Dokumendid [PERSON_NAME] oma AI Assistent" at bounding box center [679, 134] width 788 height 27
click at [610, 134] on span "Dokumendid" at bounding box center [653, 136] width 86 height 14
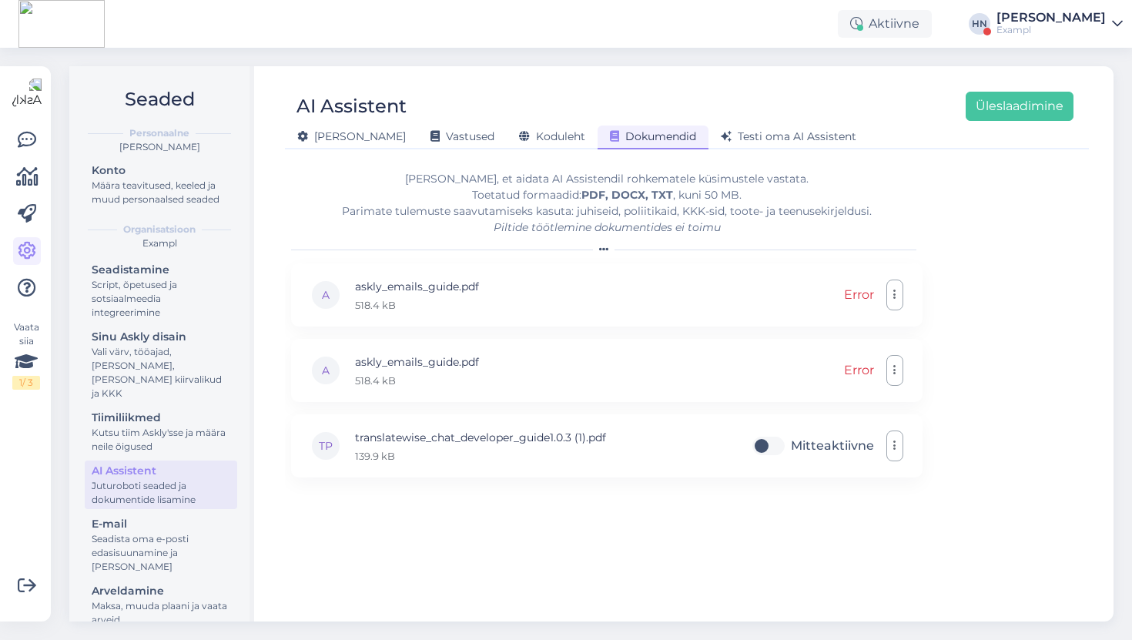
click at [301, 39] on div "Aktiivne HN Hans Niinemäe Exampl" at bounding box center [566, 24] width 1132 height 48
click at [519, 142] on span "Koduleht" at bounding box center [552, 136] width 66 height 14
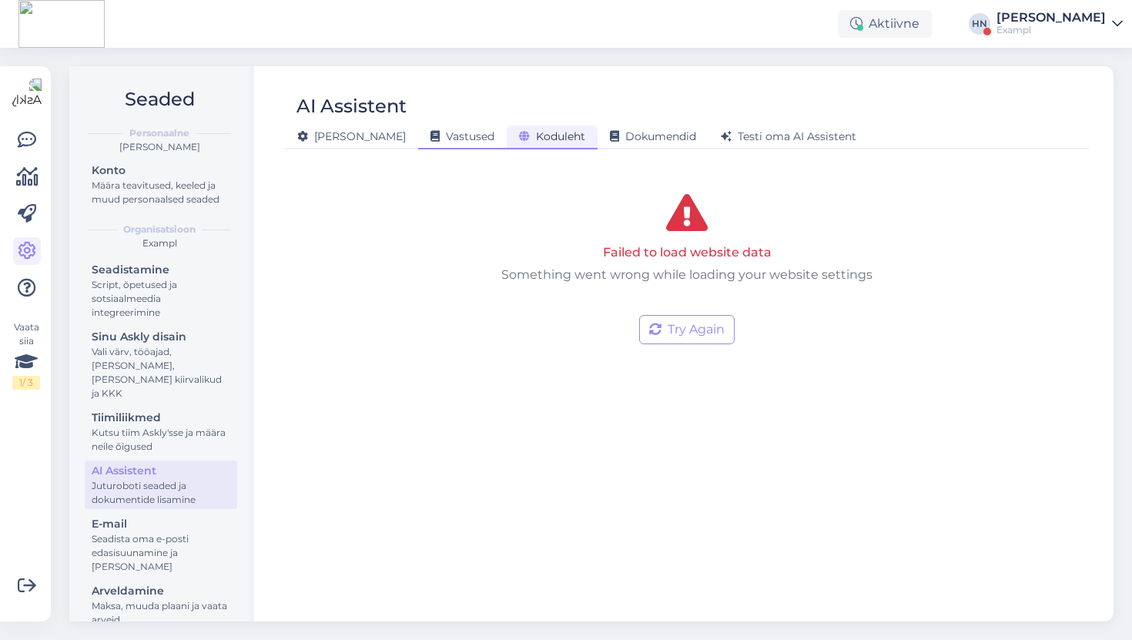
click at [430, 134] on span "Vastused" at bounding box center [462, 136] width 64 height 14
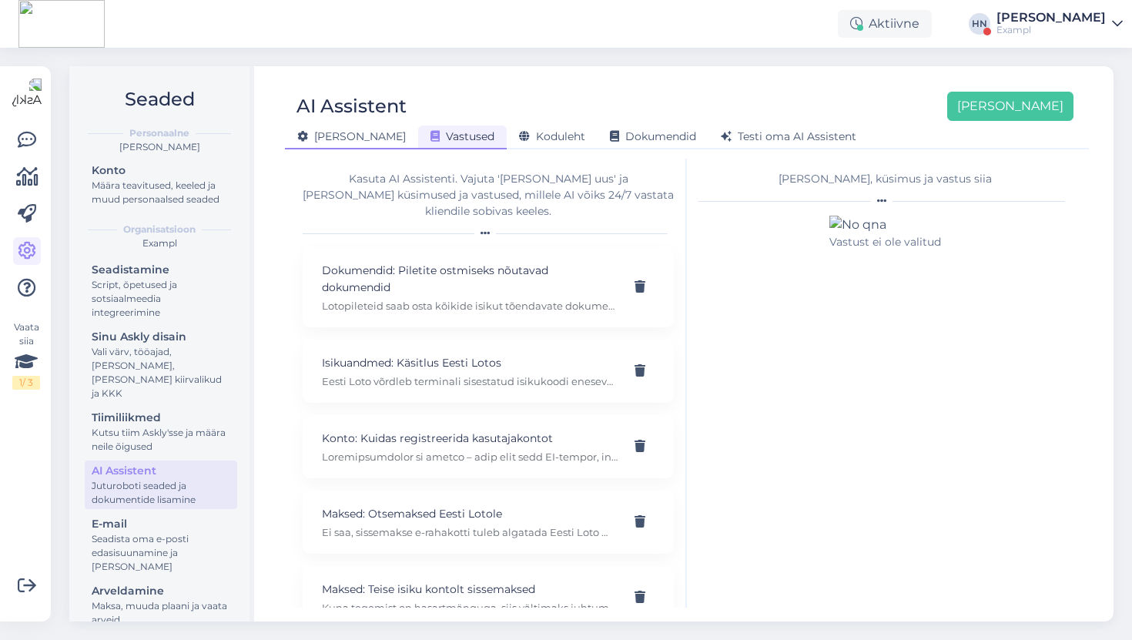
click at [347, 133] on span "[PERSON_NAME]" at bounding box center [351, 136] width 109 height 14
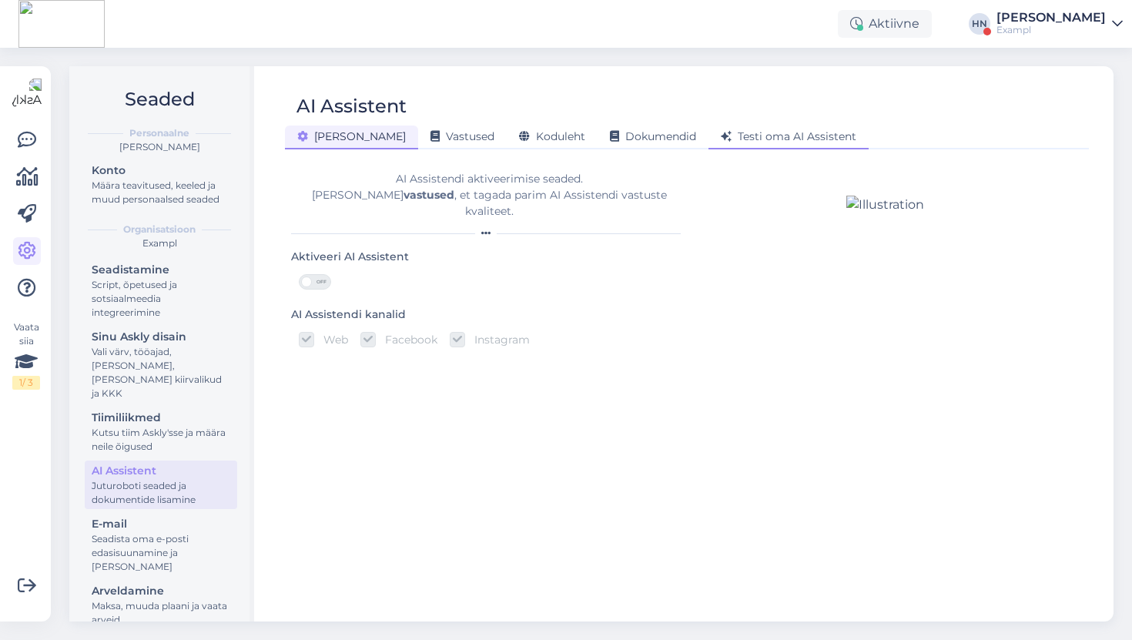
click at [764, 130] on span "Testi oma AI Assistent" at bounding box center [789, 136] width 136 height 14
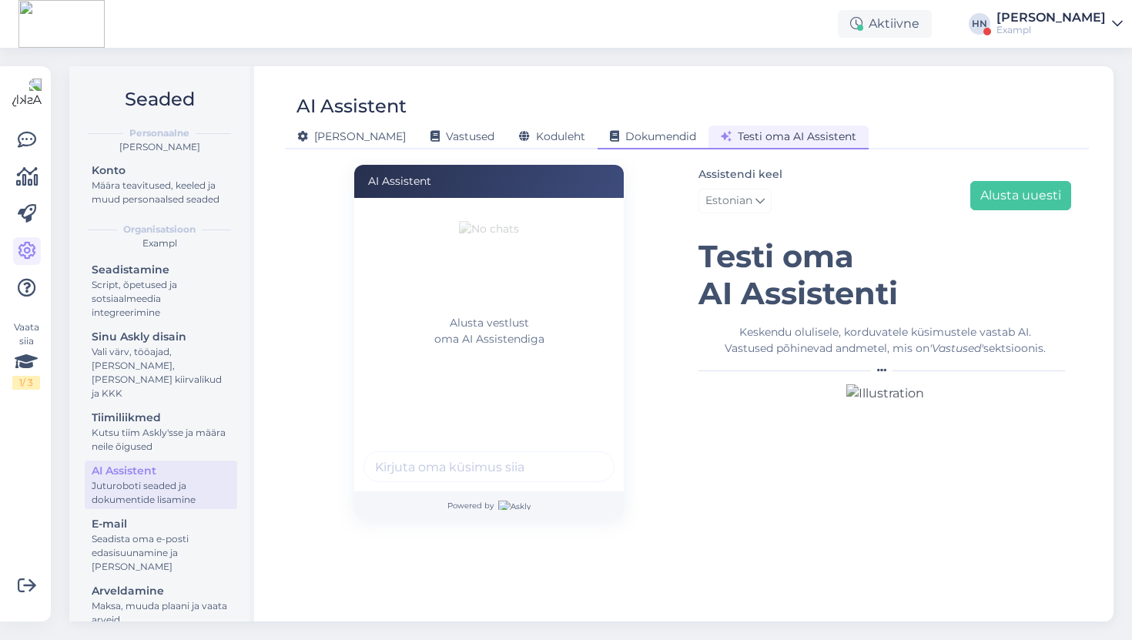
click at [623, 129] on div "Dokumendid" at bounding box center [652, 138] width 111 height 24
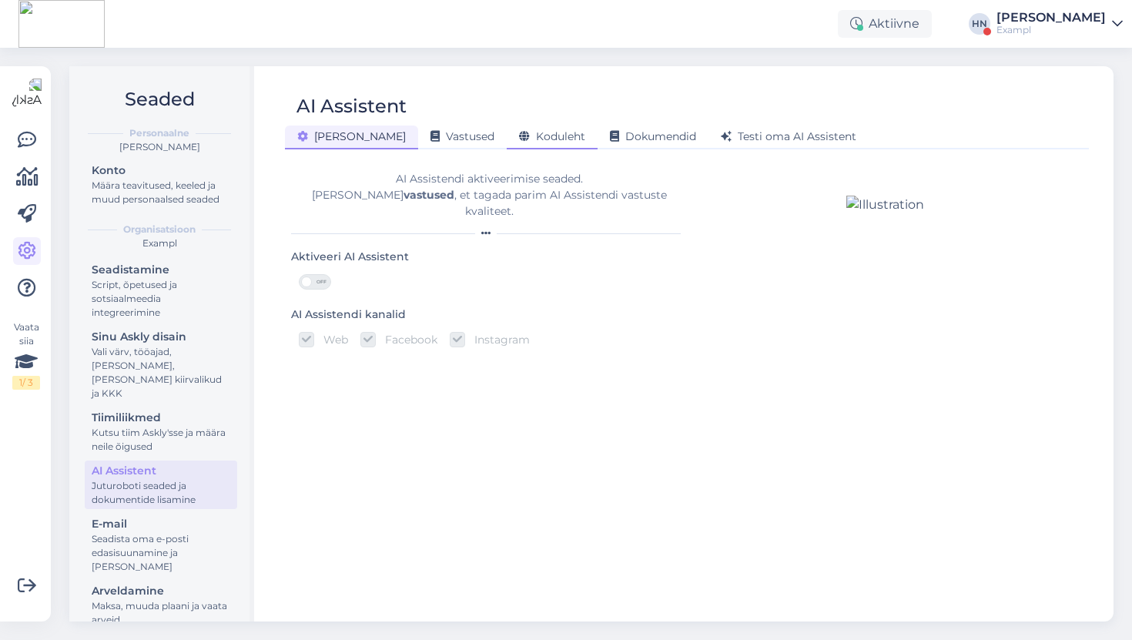
click at [519, 142] on span "Koduleht" at bounding box center [552, 136] width 66 height 14
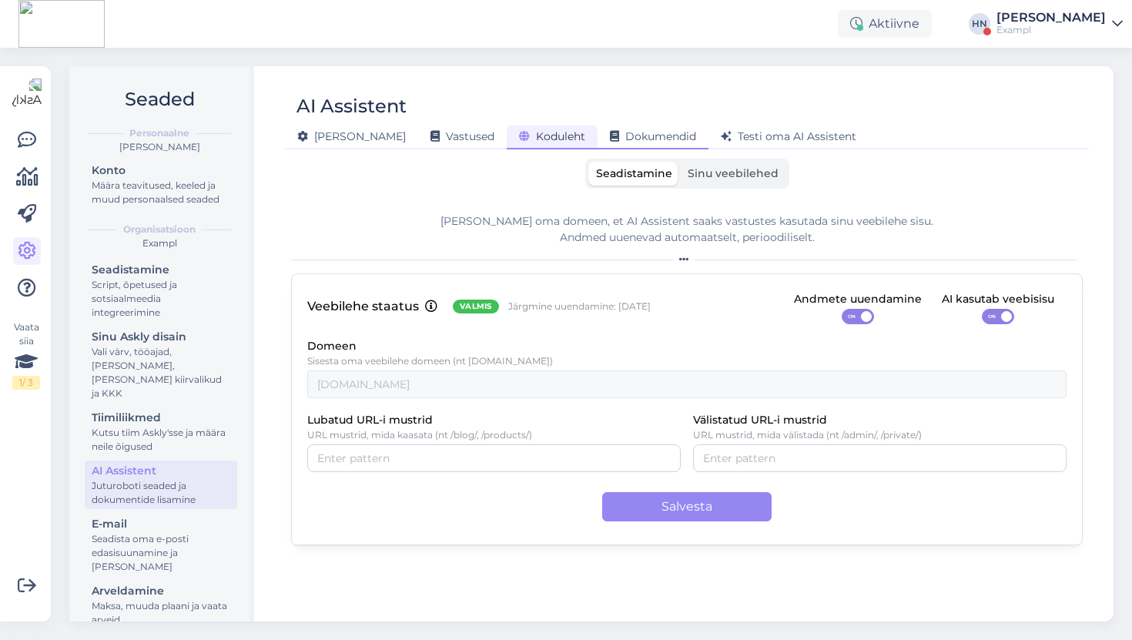
click at [609, 149] on div "Dokumendid" at bounding box center [652, 138] width 111 height 24
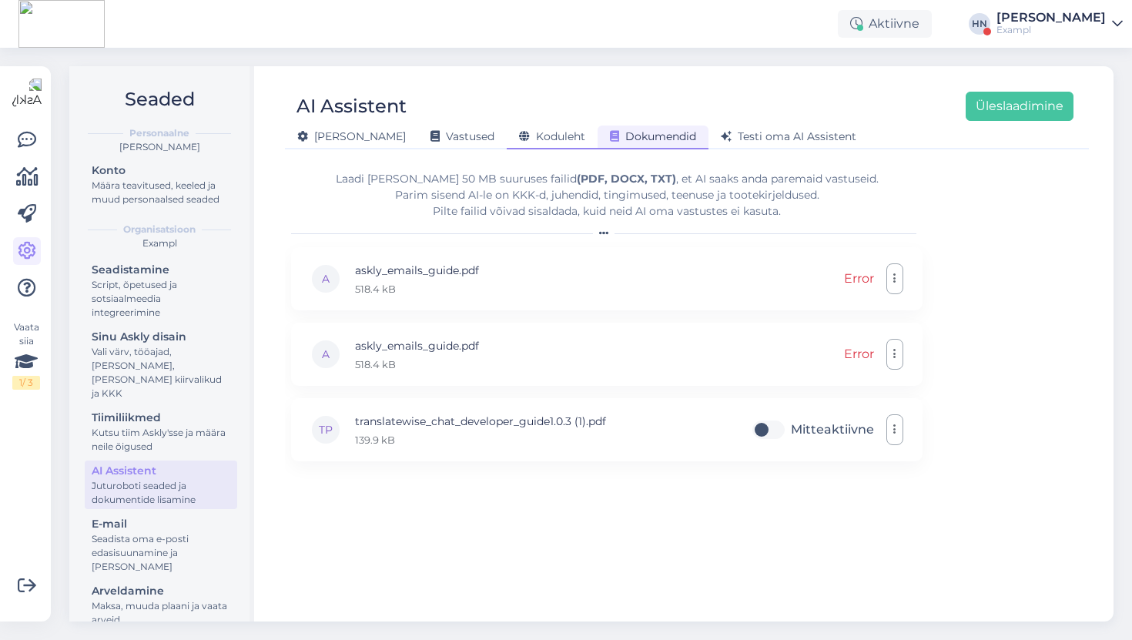
click at [519, 132] on span "Koduleht" at bounding box center [552, 136] width 66 height 14
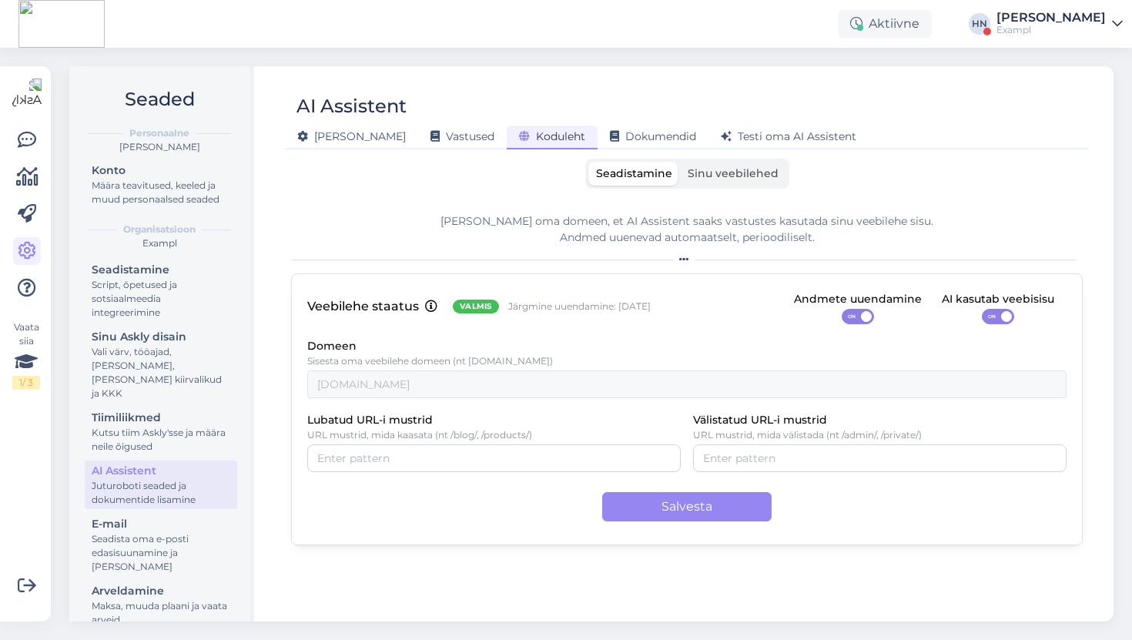
click at [711, 179] on span "Sinu veebilehed" at bounding box center [733, 173] width 91 height 14
click at [680, 162] on input "Sinu veebilehed" at bounding box center [680, 162] width 0 height 0
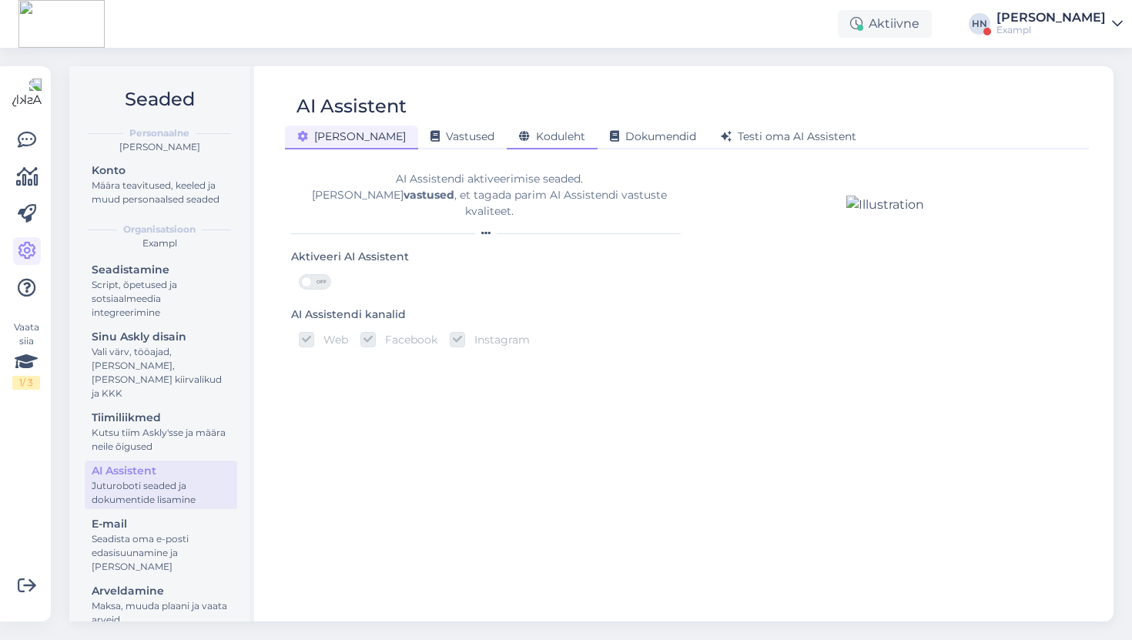
click at [519, 141] on span "Koduleht" at bounding box center [552, 136] width 66 height 14
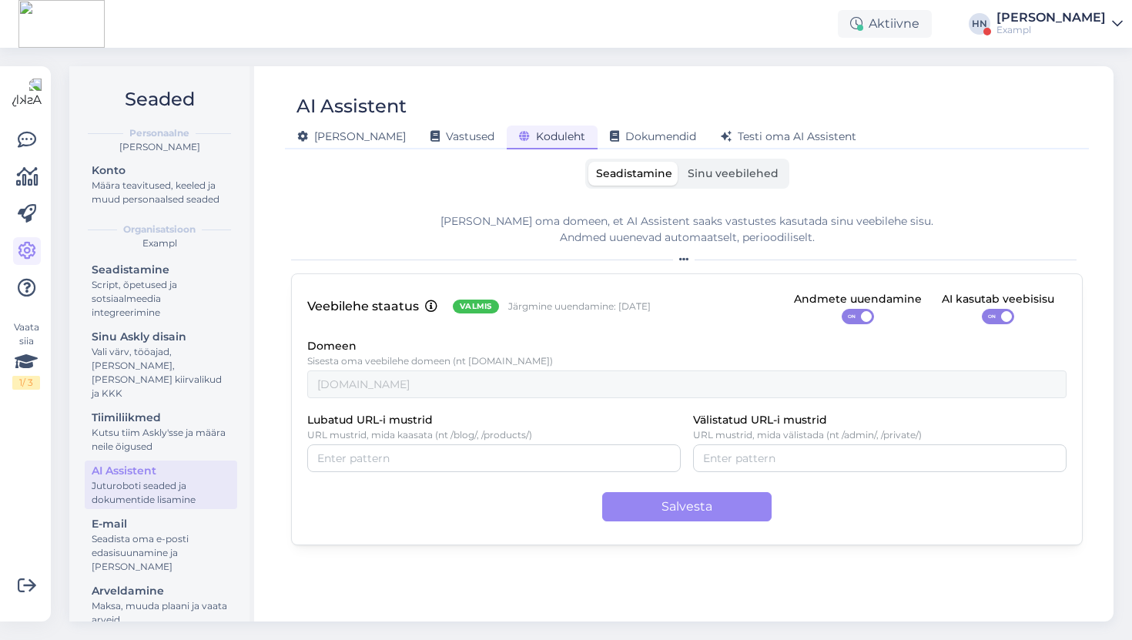
click at [623, 149] on div "AI Assistent [PERSON_NAME] Vastused Koduleht Dokumendid [PERSON_NAME] oma AI As…" at bounding box center [686, 343] width 853 height 555
click at [624, 144] on div "Dokumendid" at bounding box center [652, 138] width 111 height 24
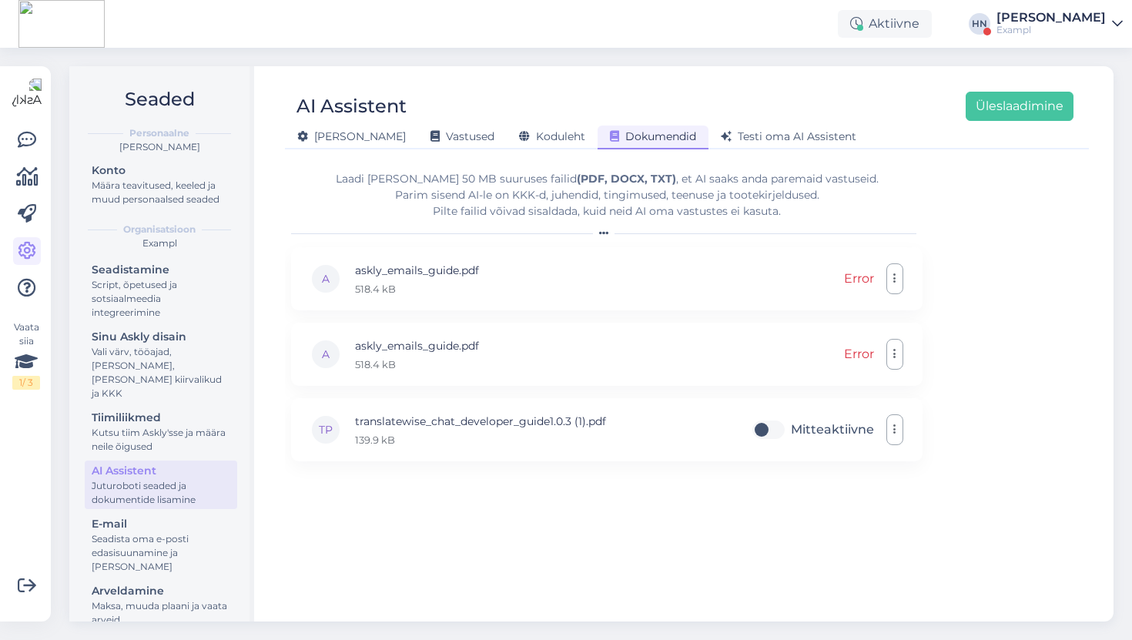
click at [610, 140] on span "Dokumendid" at bounding box center [653, 136] width 86 height 14
click at [721, 136] on span "Testi oma AI Assistent" at bounding box center [789, 136] width 136 height 14
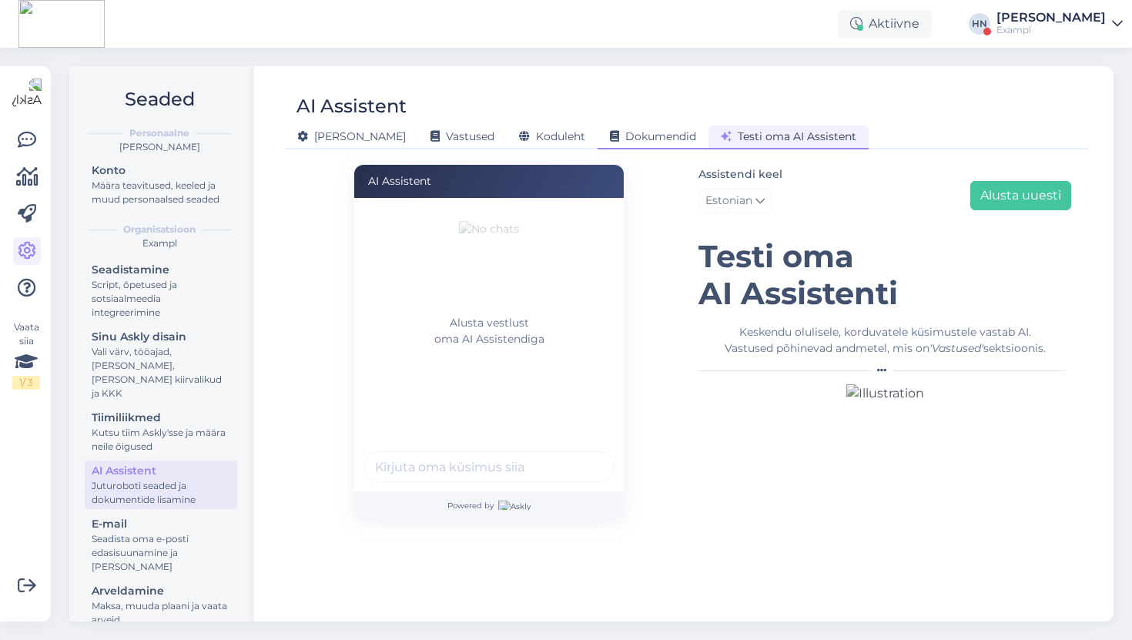
click at [608, 127] on div "Dokumendid" at bounding box center [652, 138] width 111 height 24
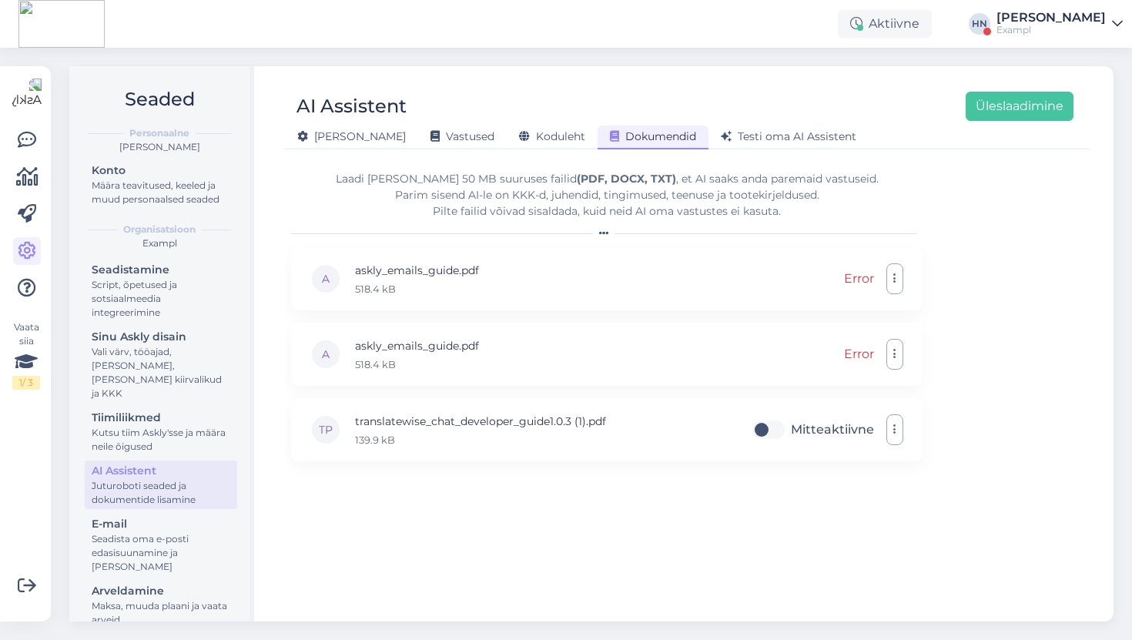
click at [820, 124] on div "[PERSON_NAME] Vastused Koduleht Dokumendid [PERSON_NAME] oma AI Assistent" at bounding box center [679, 134] width 788 height 27
click at [797, 135] on span "Testi oma AI Assistent" at bounding box center [789, 136] width 136 height 14
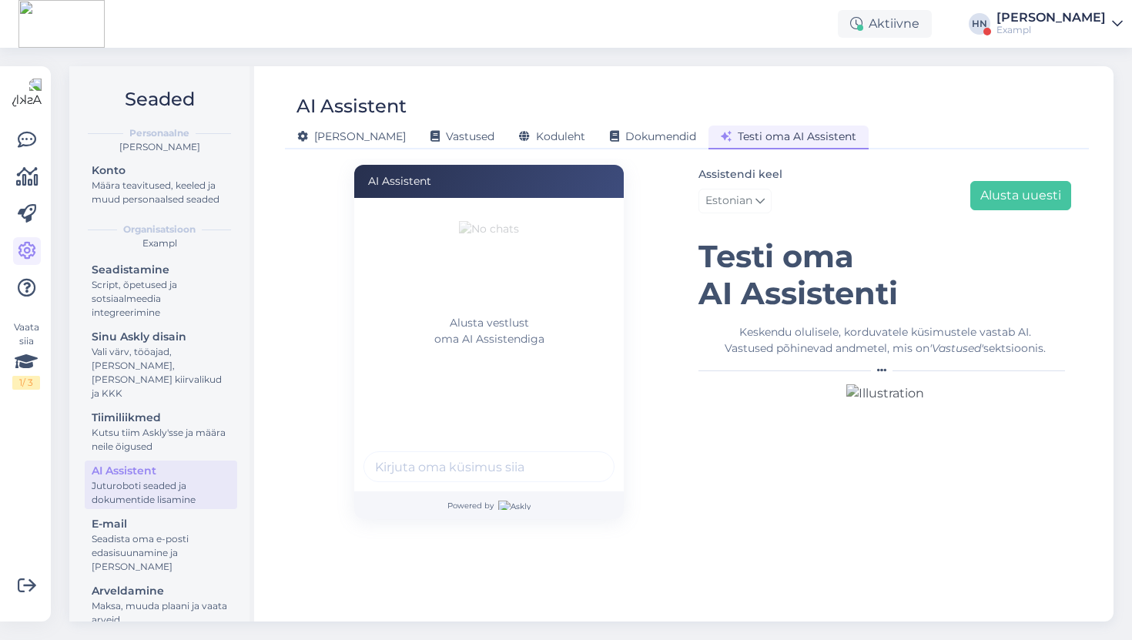
click at [2, 120] on div "Vaata siia 1 / 3 Võimalused Veendu, et Askly loob sulle väärtust. Sulge Ühenda …" at bounding box center [25, 343] width 51 height 555
click at [16, 134] on link at bounding box center [27, 140] width 28 height 28
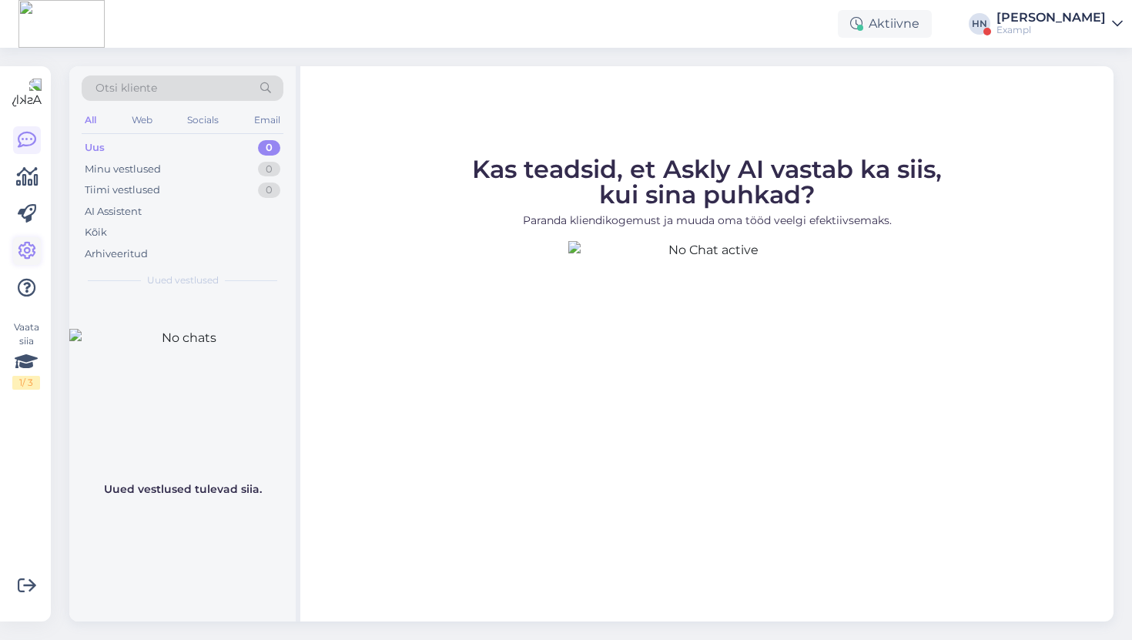
click at [25, 243] on icon at bounding box center [27, 251] width 18 height 18
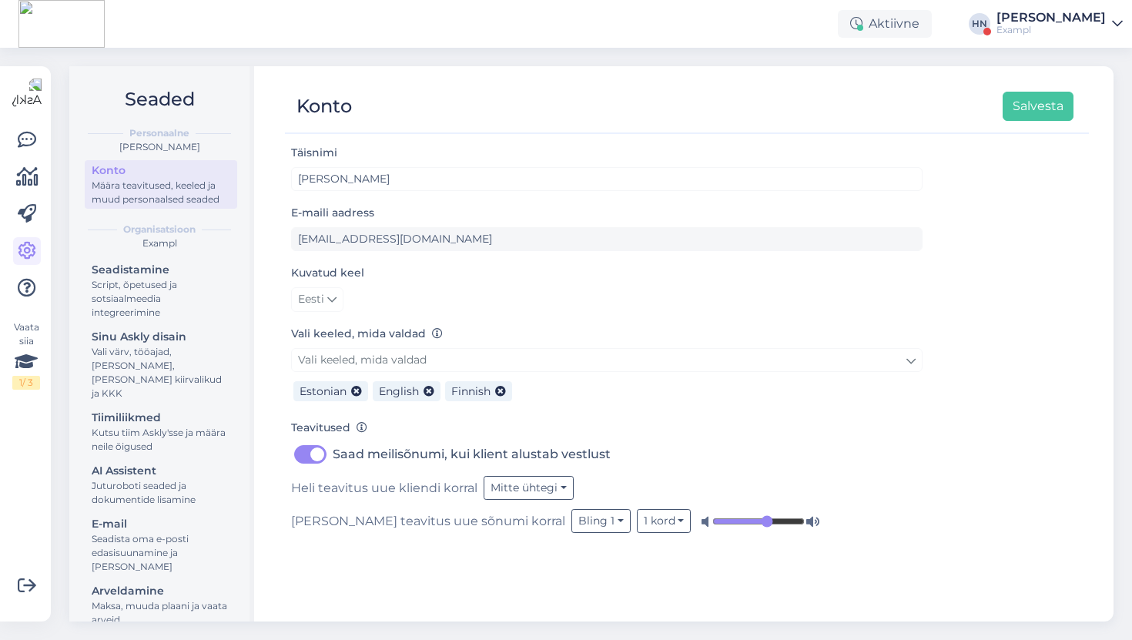
click at [309, 12] on div "Aktiivne [PERSON_NAME] Exampl" at bounding box center [566, 24] width 1132 height 48
click at [327, 303] on icon at bounding box center [331, 299] width 9 height 17
click at [324, 324] on link "English" at bounding box center [332, 332] width 83 height 25
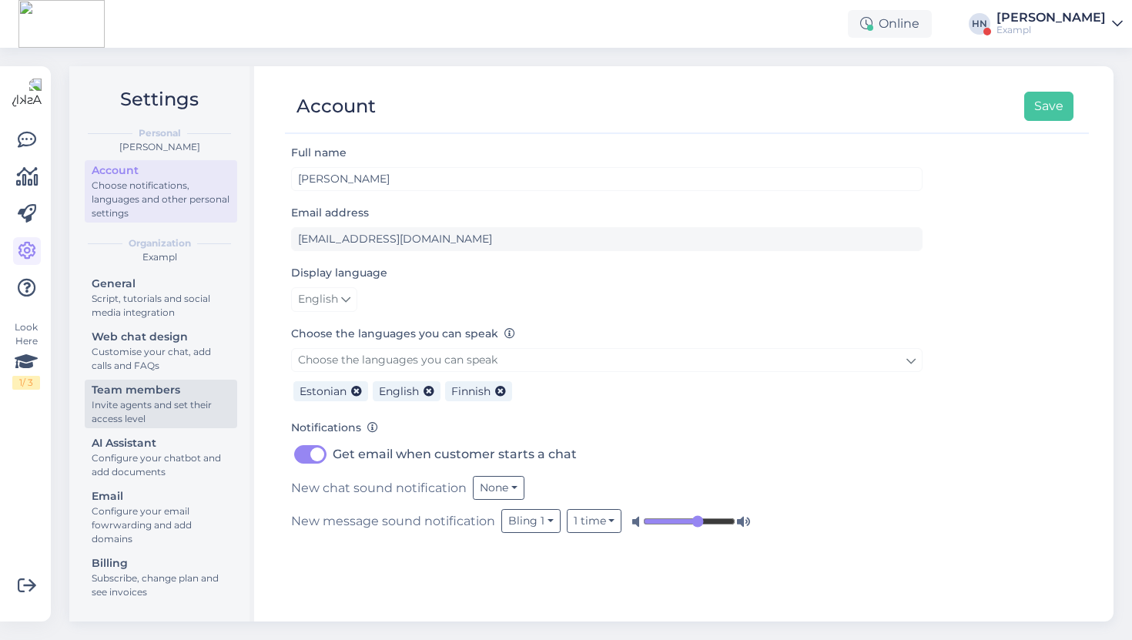
click at [165, 420] on div "Invite agents and set their access level" at bounding box center [161, 412] width 139 height 28
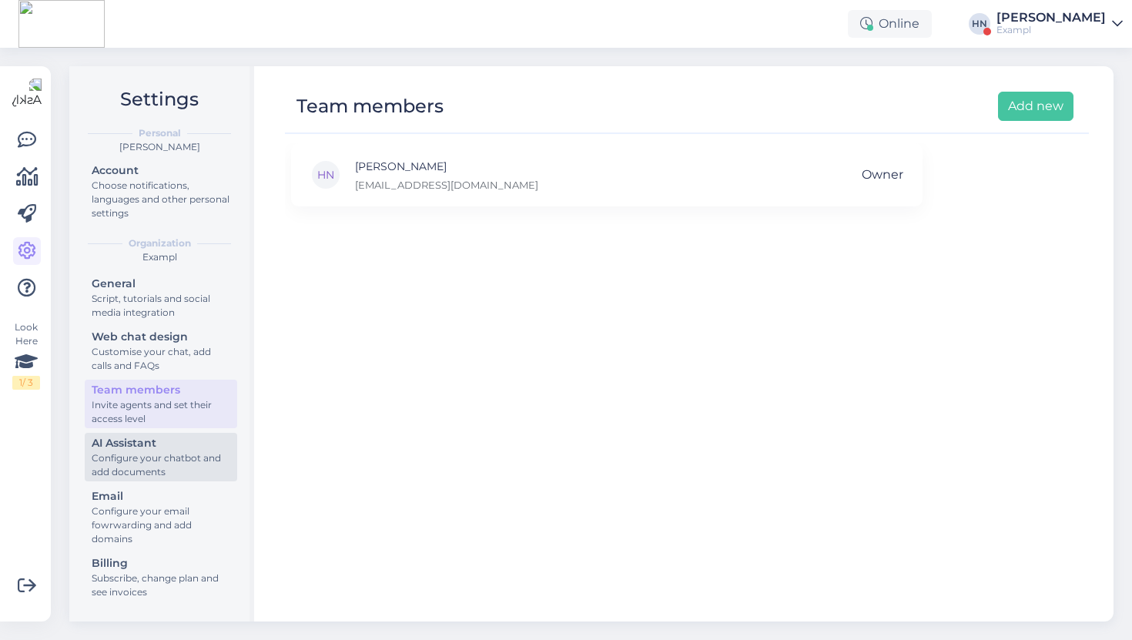
click at [159, 457] on div "Configure your chatbot and add documents" at bounding box center [161, 465] width 139 height 28
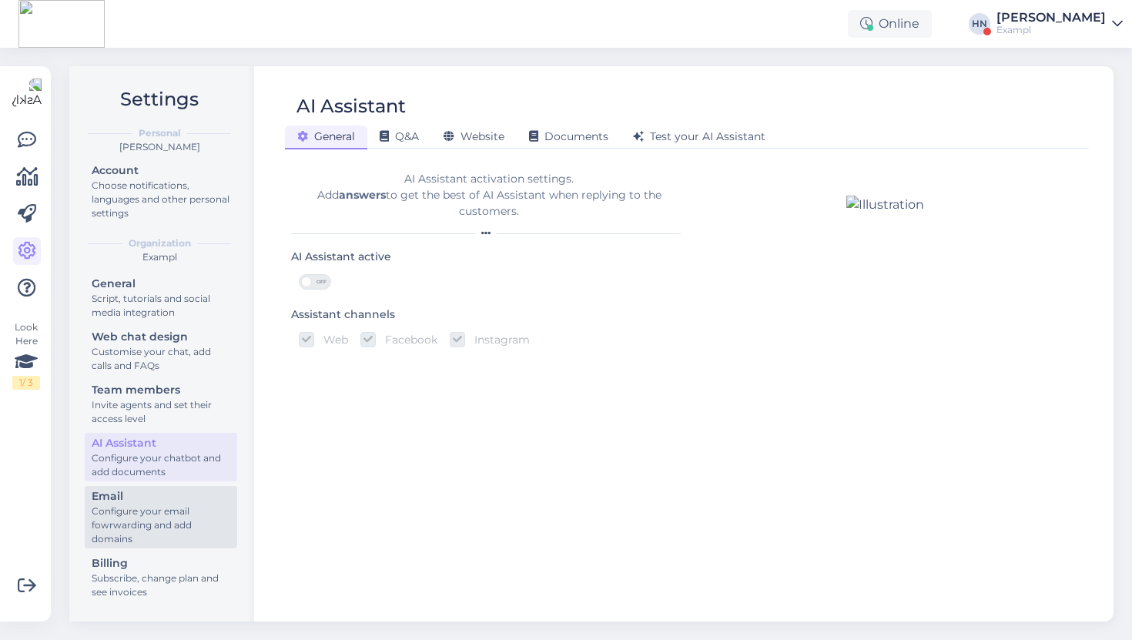
click at [144, 543] on div "Configure your email fowrwarding and add domains" at bounding box center [161, 525] width 139 height 42
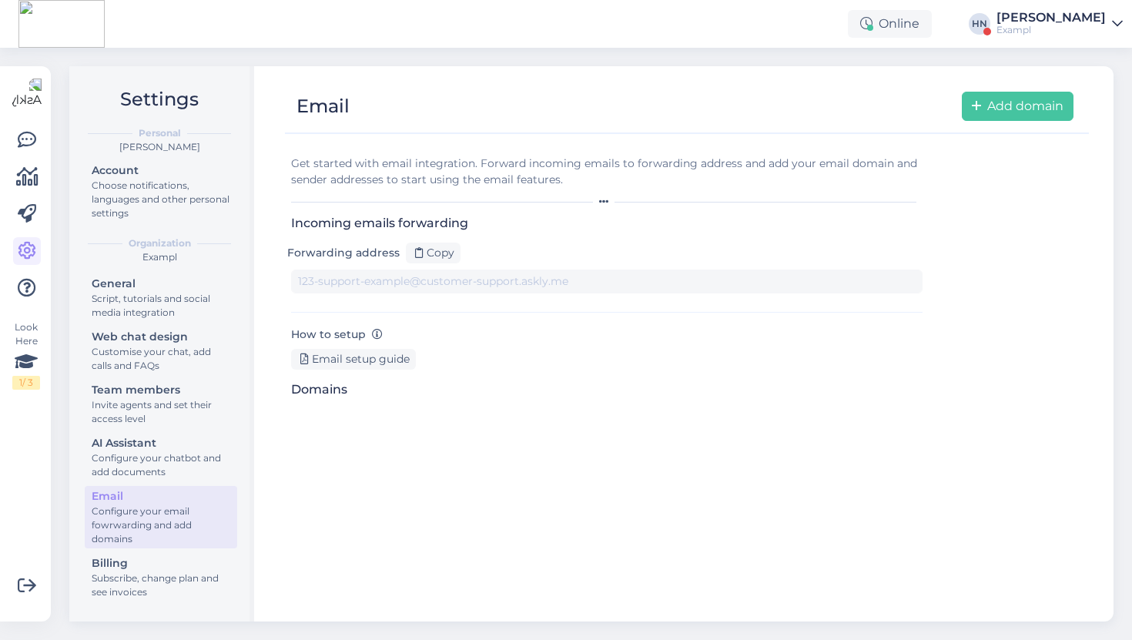
type input "[DOMAIN_NAME][EMAIL_ADDRESS][DOMAIN_NAME]"
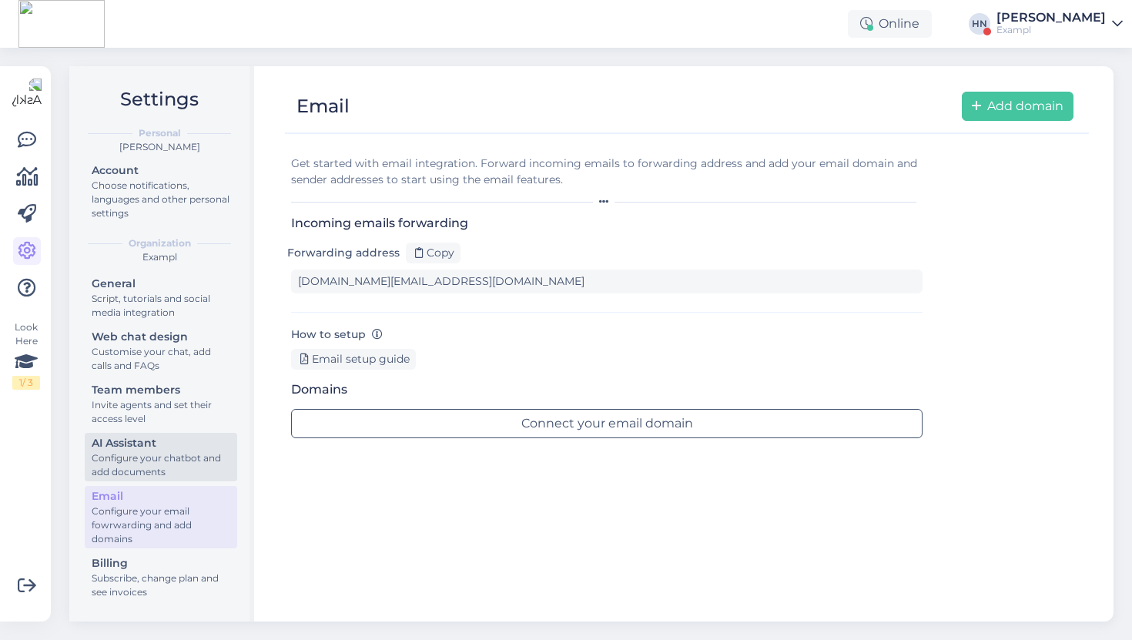
click at [177, 460] on div "Configure your chatbot and add documents" at bounding box center [161, 465] width 139 height 28
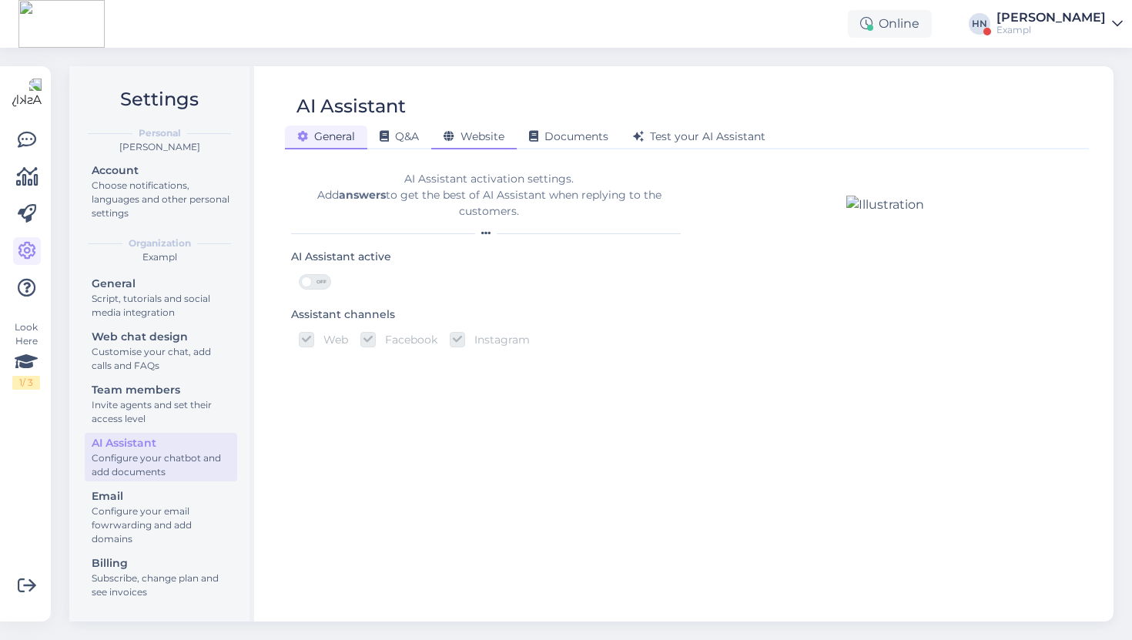
click at [489, 130] on span "Website" at bounding box center [473, 136] width 61 height 14
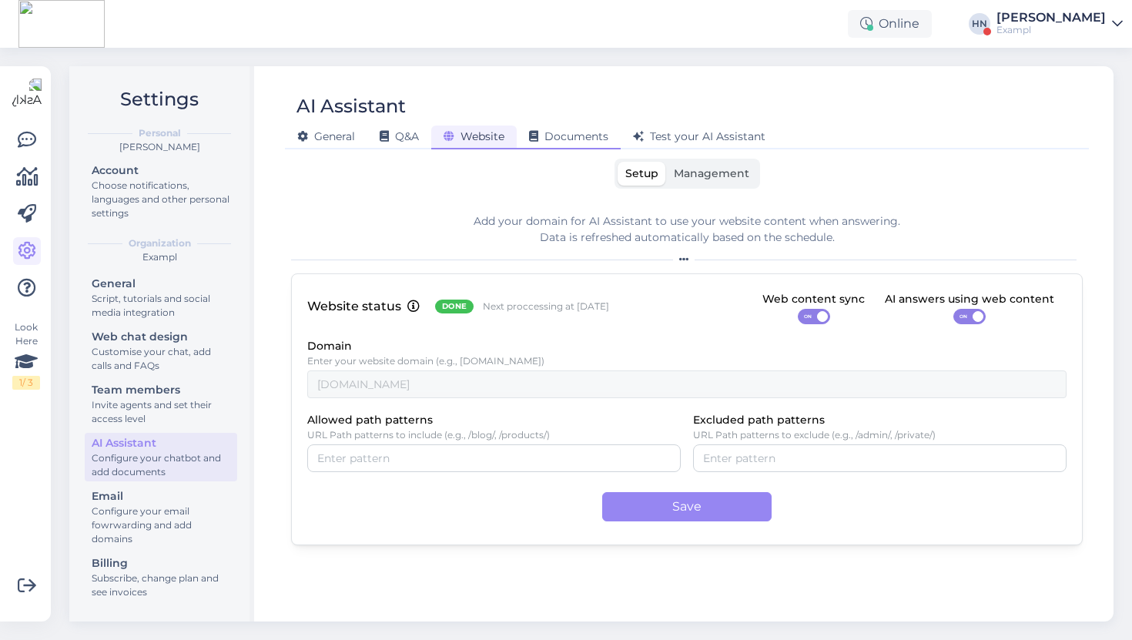
click at [557, 129] on div "Documents" at bounding box center [569, 138] width 104 height 24
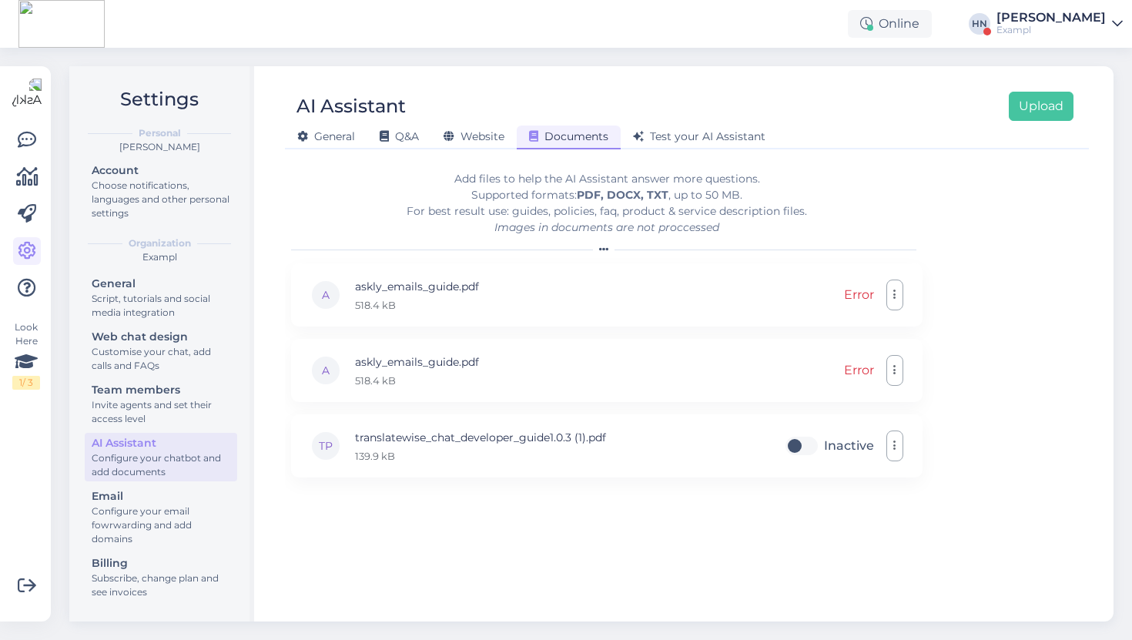
click at [471, 173] on div "Add files to help the AI Assistant answer more questions. Supported formats: PD…" at bounding box center [606, 203] width 631 height 65
click at [431, 132] on div "Q&A" at bounding box center [399, 138] width 64 height 24
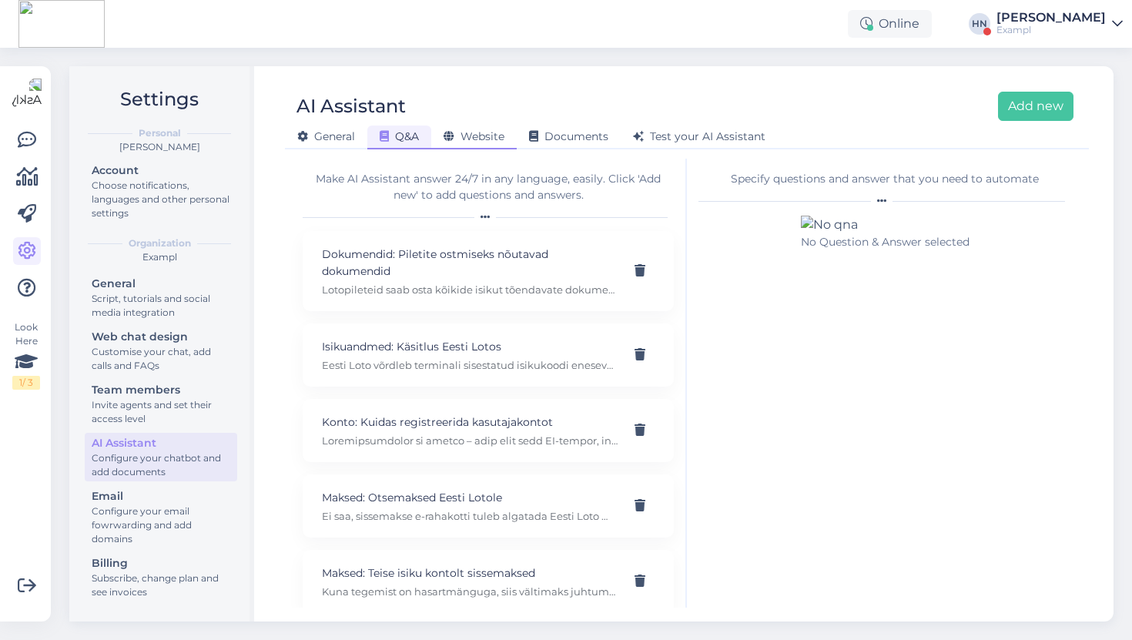
click at [471, 129] on div "Website" at bounding box center [473, 138] width 85 height 24
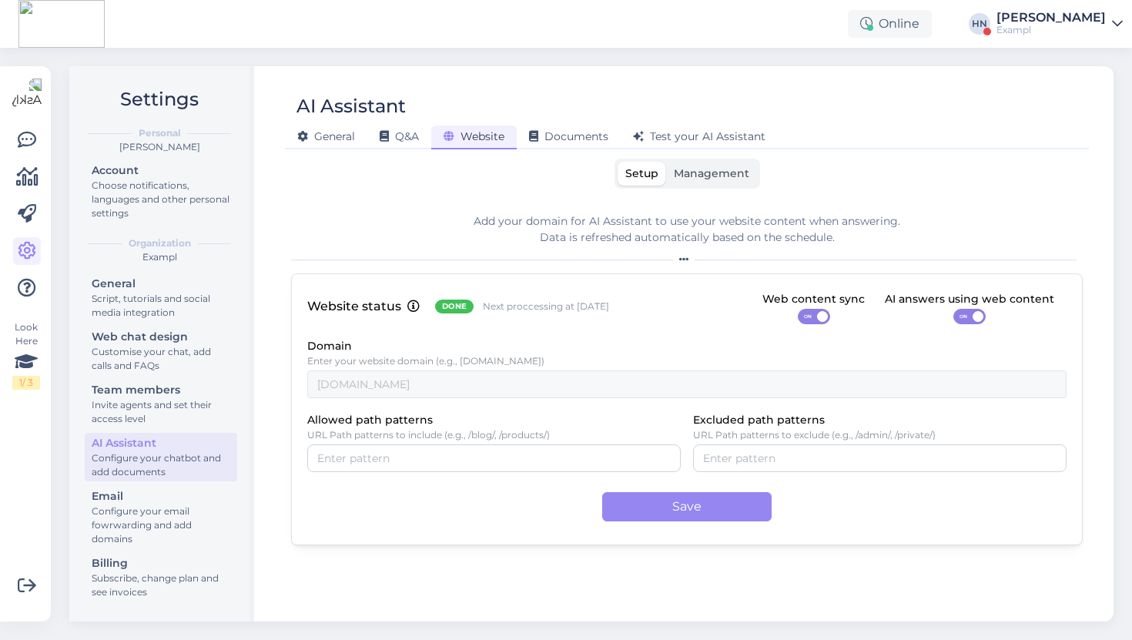
click at [640, 259] on div at bounding box center [687, 259] width 792 height 9
click at [725, 182] on label "Management" at bounding box center [711, 174] width 91 height 24
click at [666, 162] on input "Management" at bounding box center [666, 162] width 0 height 0
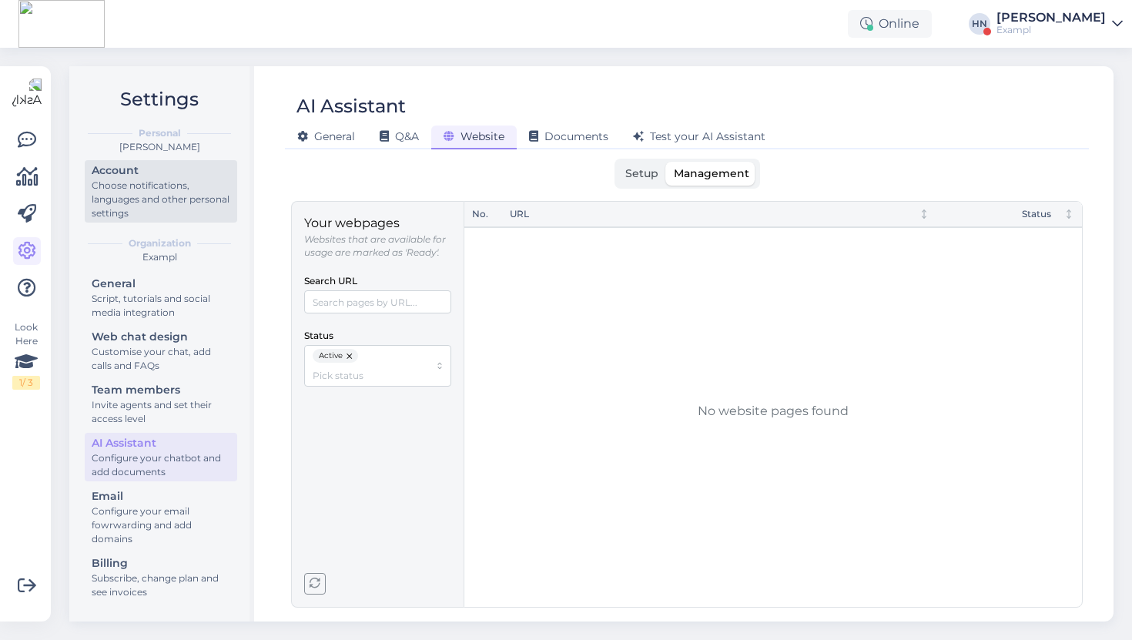
click at [127, 187] on div "Choose notifications, languages and other personal settings" at bounding box center [161, 200] width 139 height 42
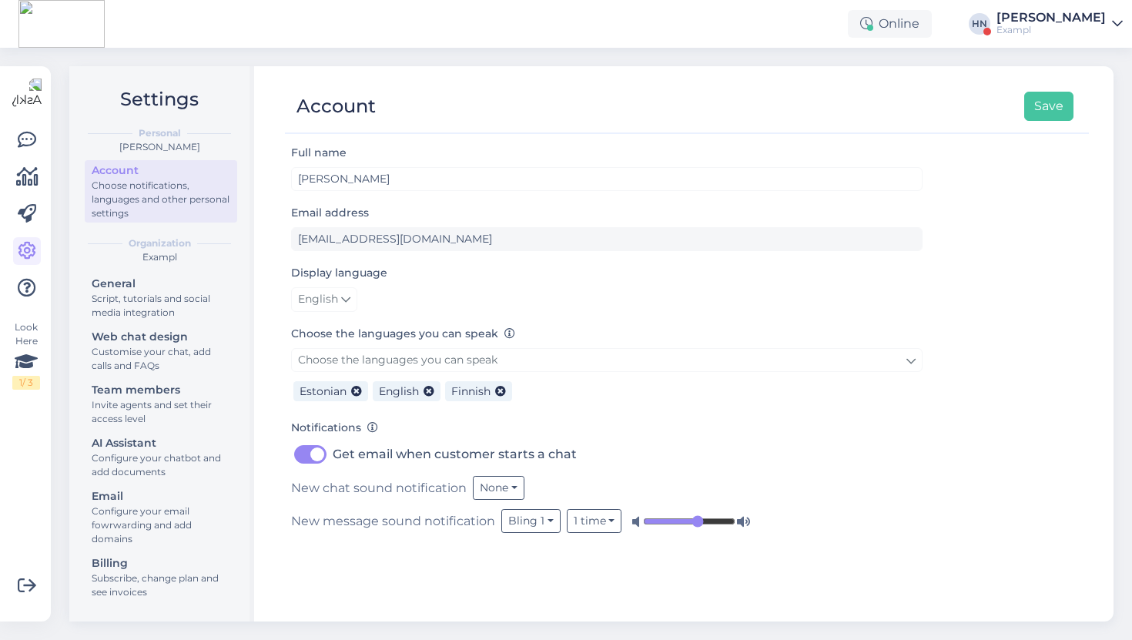
click at [350, 285] on div "Display language English" at bounding box center [606, 287] width 631 height 49
click at [334, 305] on span "English" at bounding box center [318, 299] width 40 height 17
click at [332, 335] on link "Eesti" at bounding box center [327, 332] width 73 height 25
